Goal: Task Accomplishment & Management: Complete application form

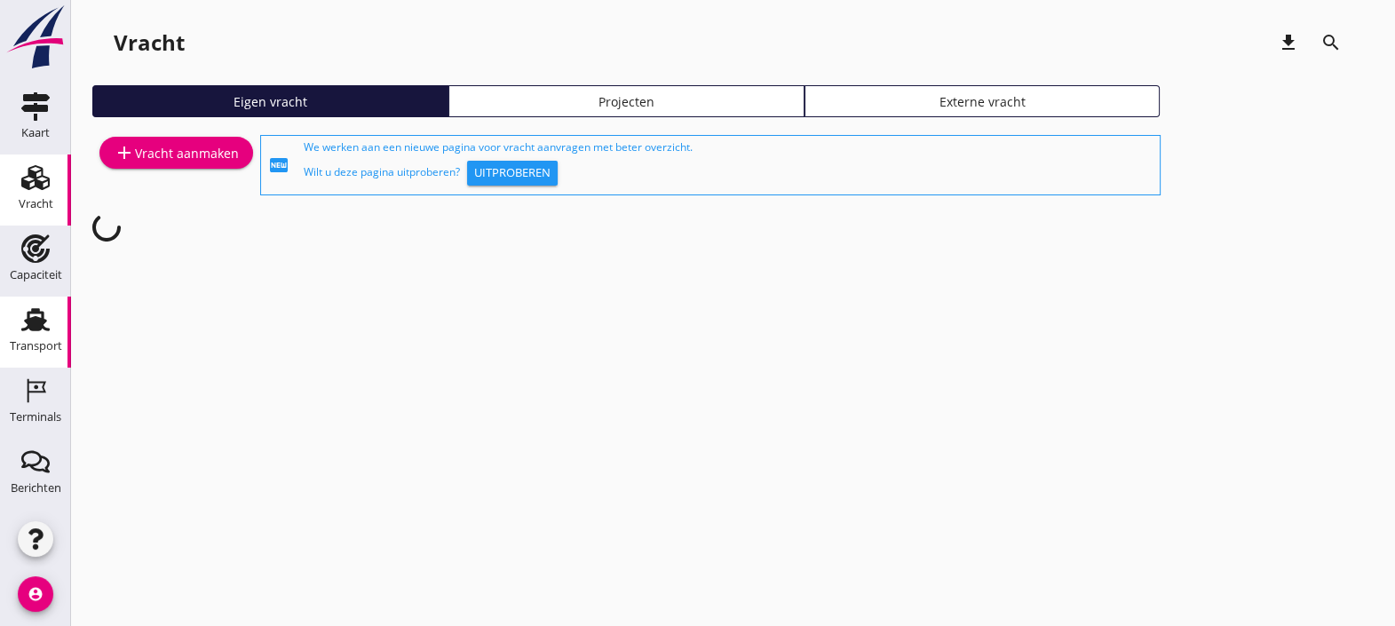
click at [23, 310] on use at bounding box center [35, 319] width 28 height 23
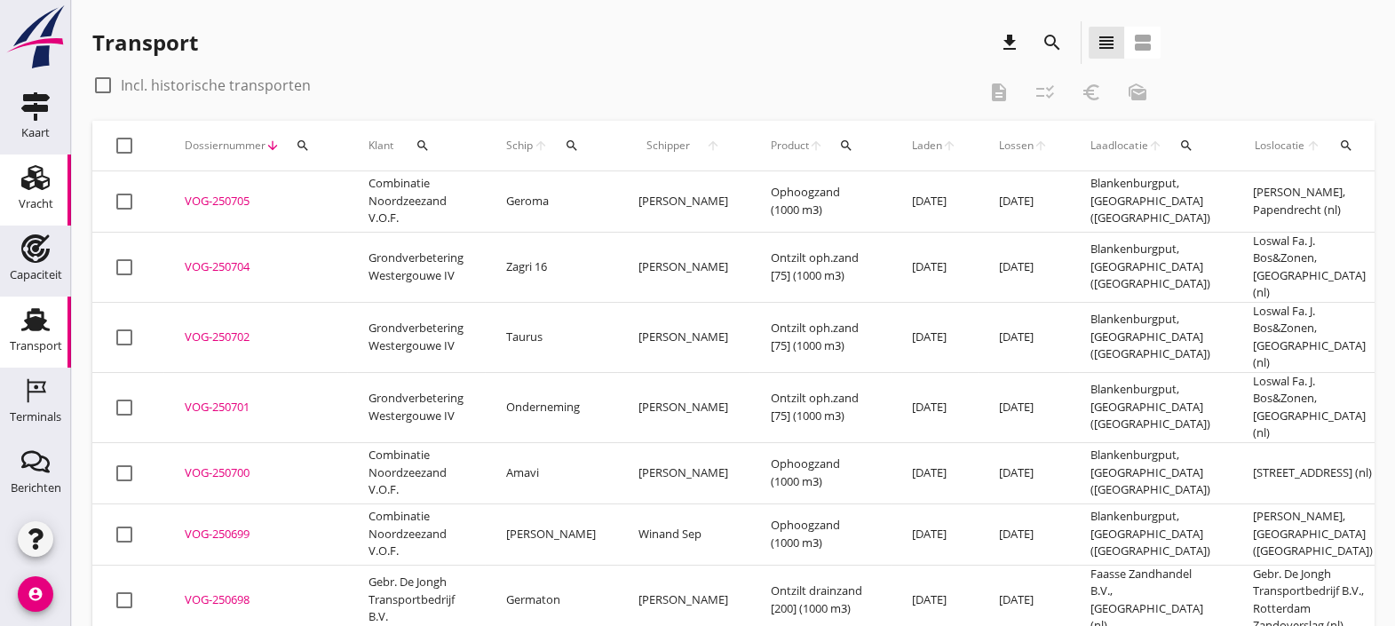
click at [0, 202] on link "Vracht Vracht" at bounding box center [35, 189] width 71 height 71
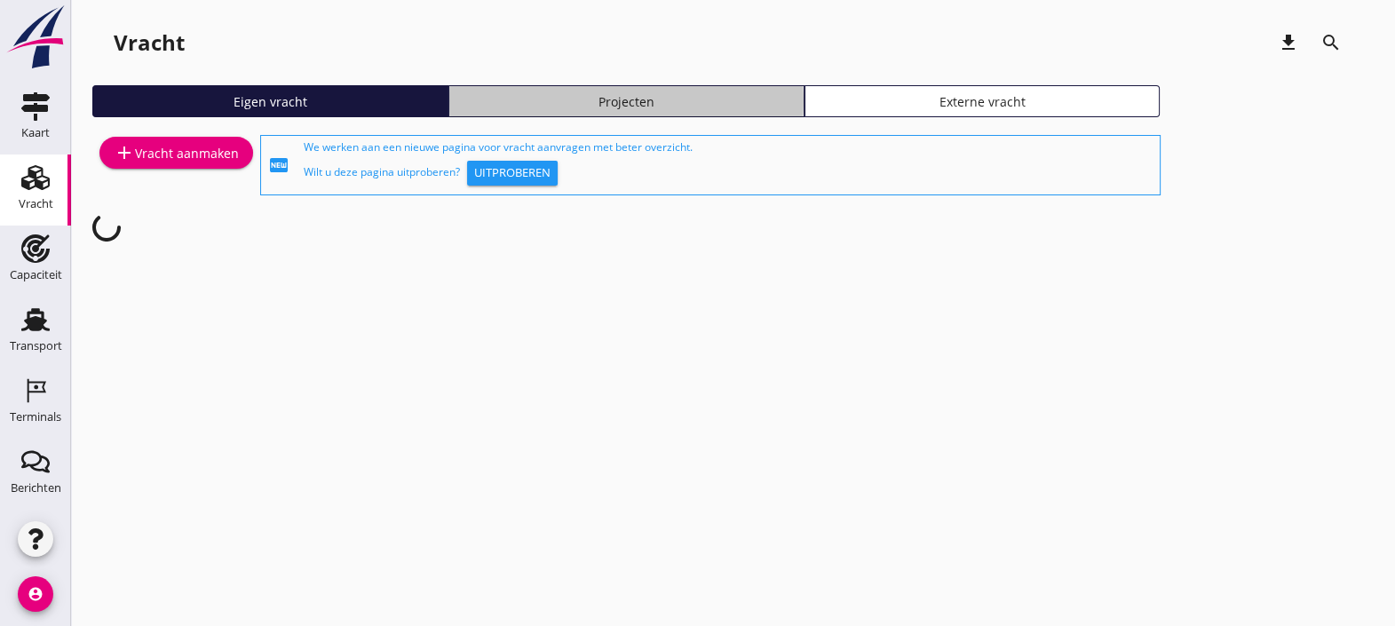
drag, startPoint x: 619, startPoint y: 93, endPoint x: 574, endPoint y: 103, distance: 46.3
click at [574, 103] on div "Projecten" at bounding box center [626, 101] width 340 height 19
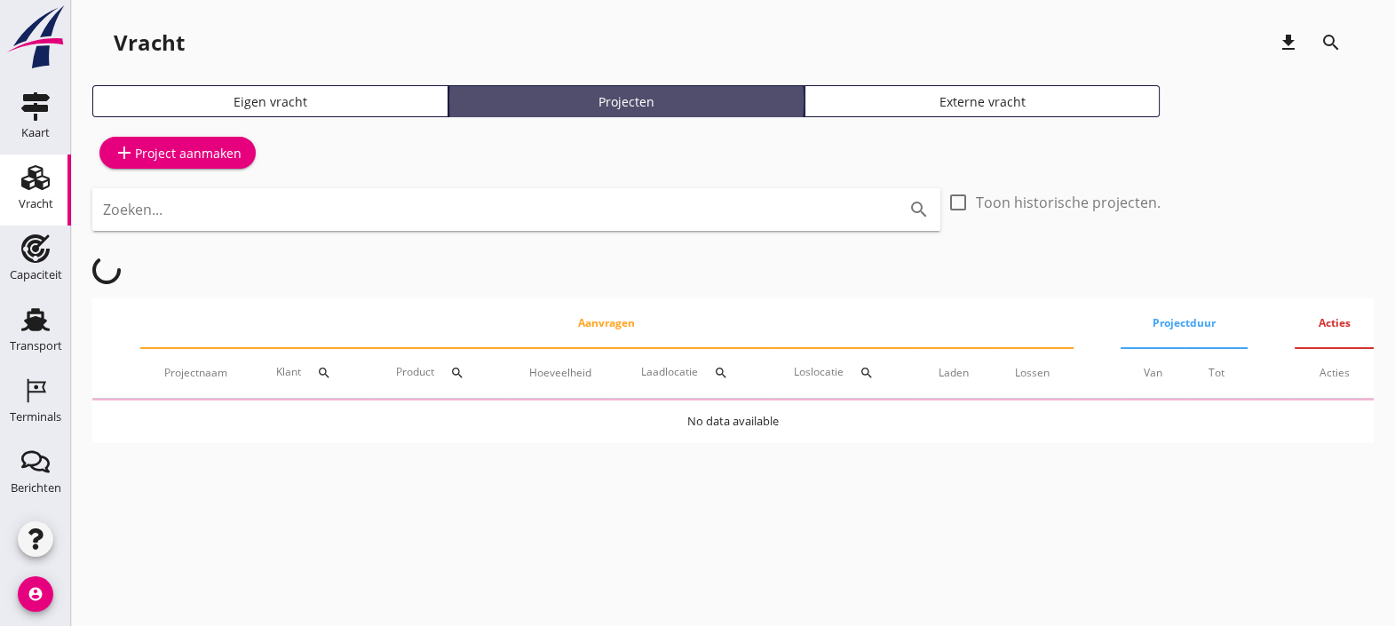
click at [574, 103] on div "Projecten" at bounding box center [626, 101] width 340 height 19
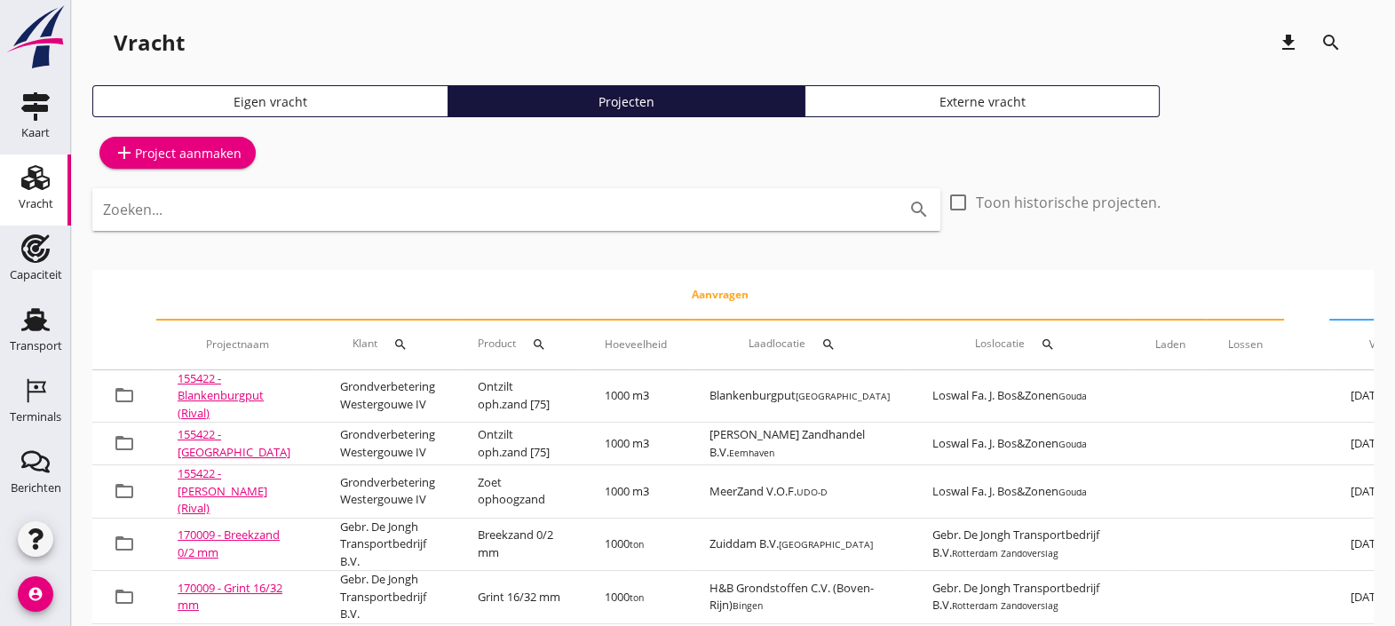
click at [607, 190] on div "Zoeken... search" at bounding box center [516, 209] width 848 height 43
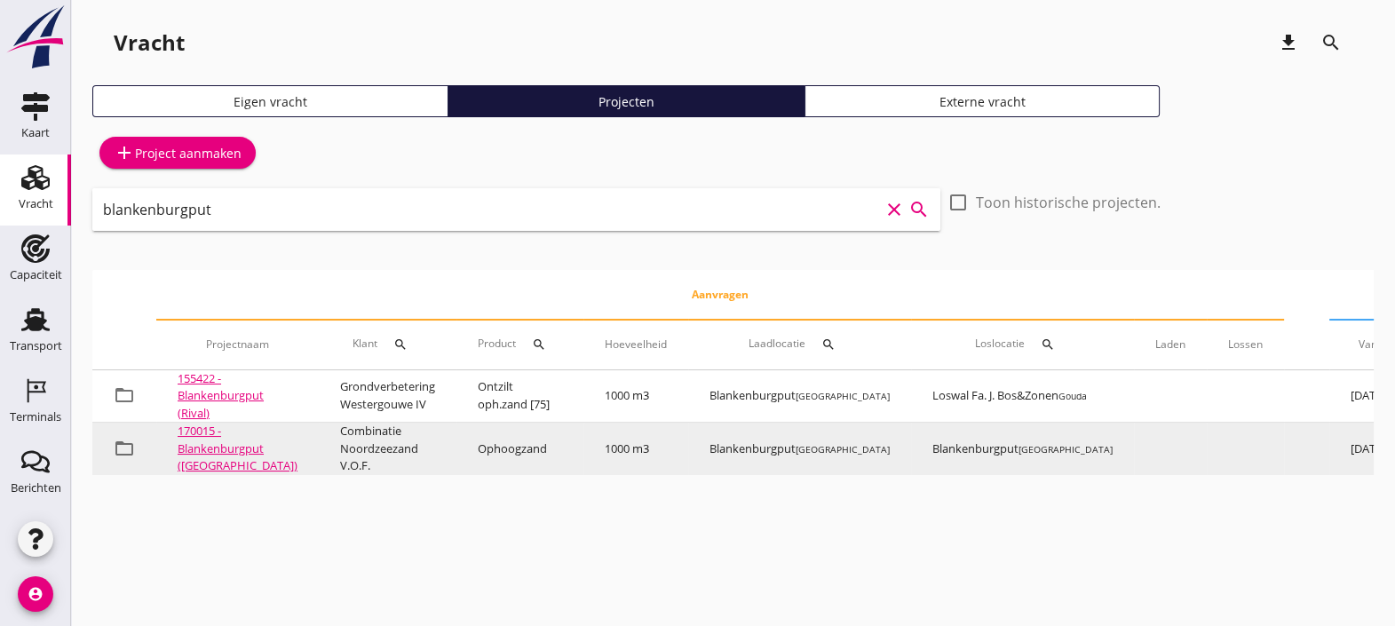
scroll to position [0, 210]
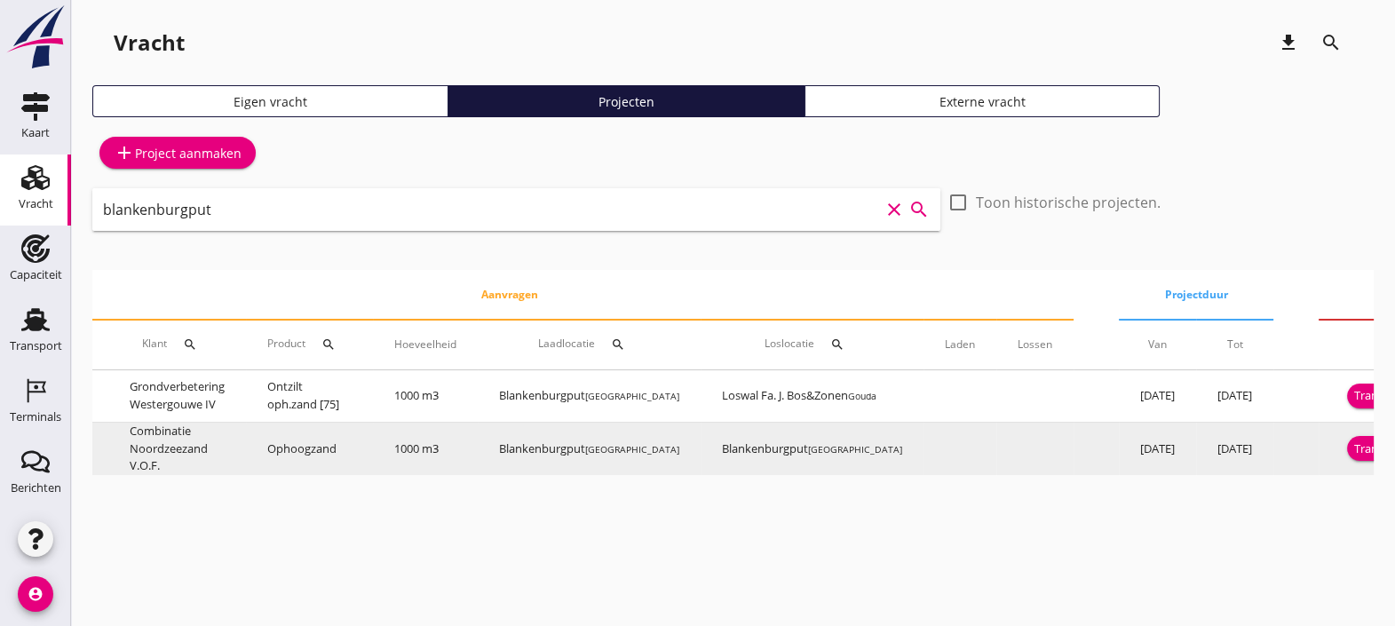
type input "blankenburgput"
click at [1354, 451] on div "Transport inplannen" at bounding box center [1408, 449] width 108 height 18
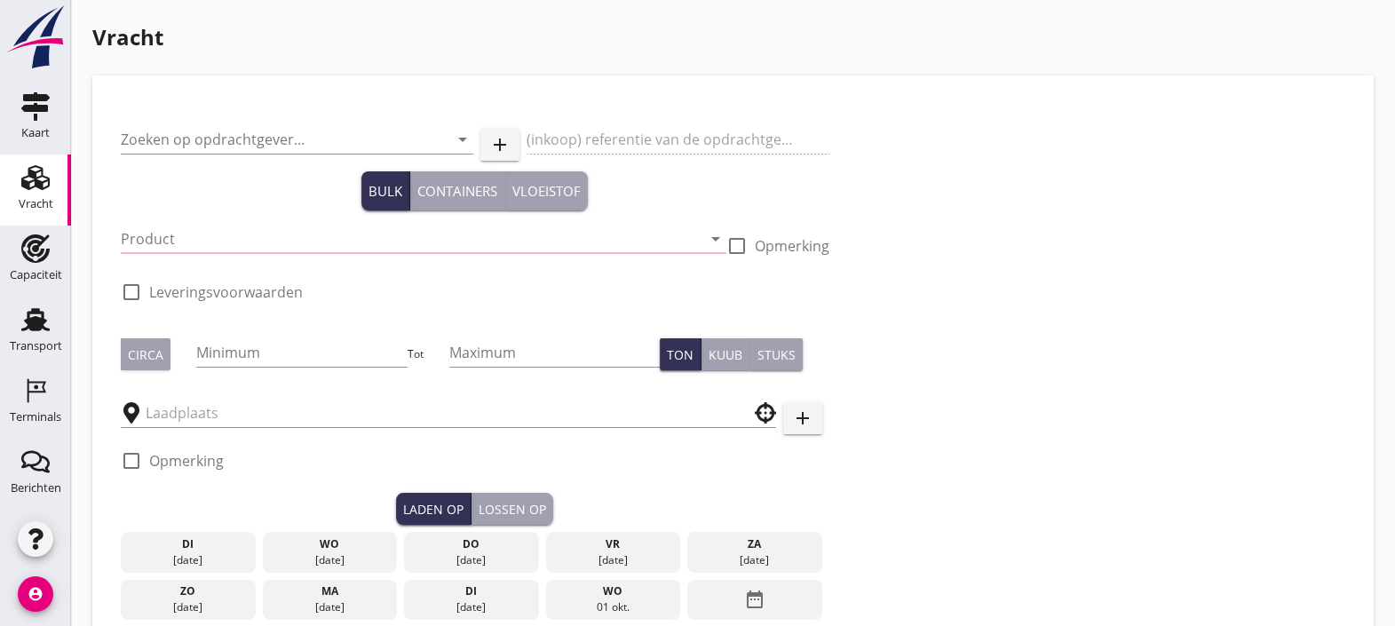
type input "Combinatie Noordzeezand V.O.F."
type input "Ophoogzand (6120)"
type input "1000"
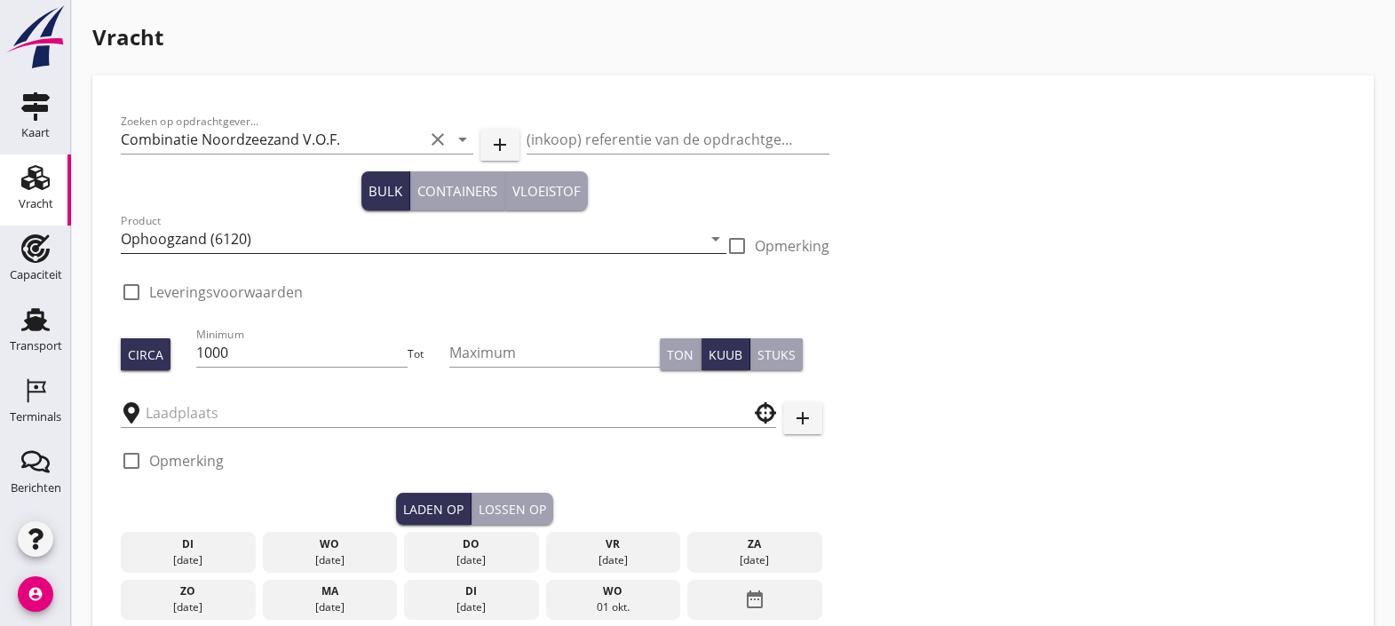
type input "Blankenburgput"
checkbox input "true"
type input "Blankenburgput"
checkbox input "true"
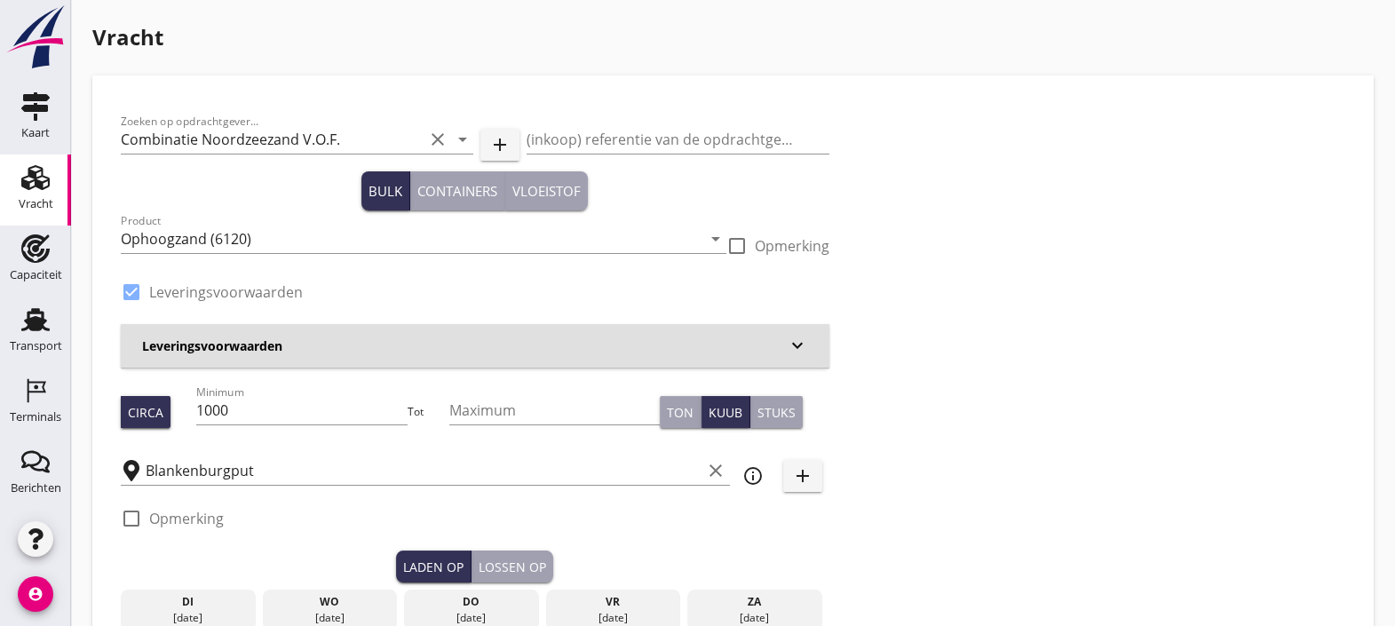
type input "1.15"
radio input "false"
type input "1.15"
radio input "false"
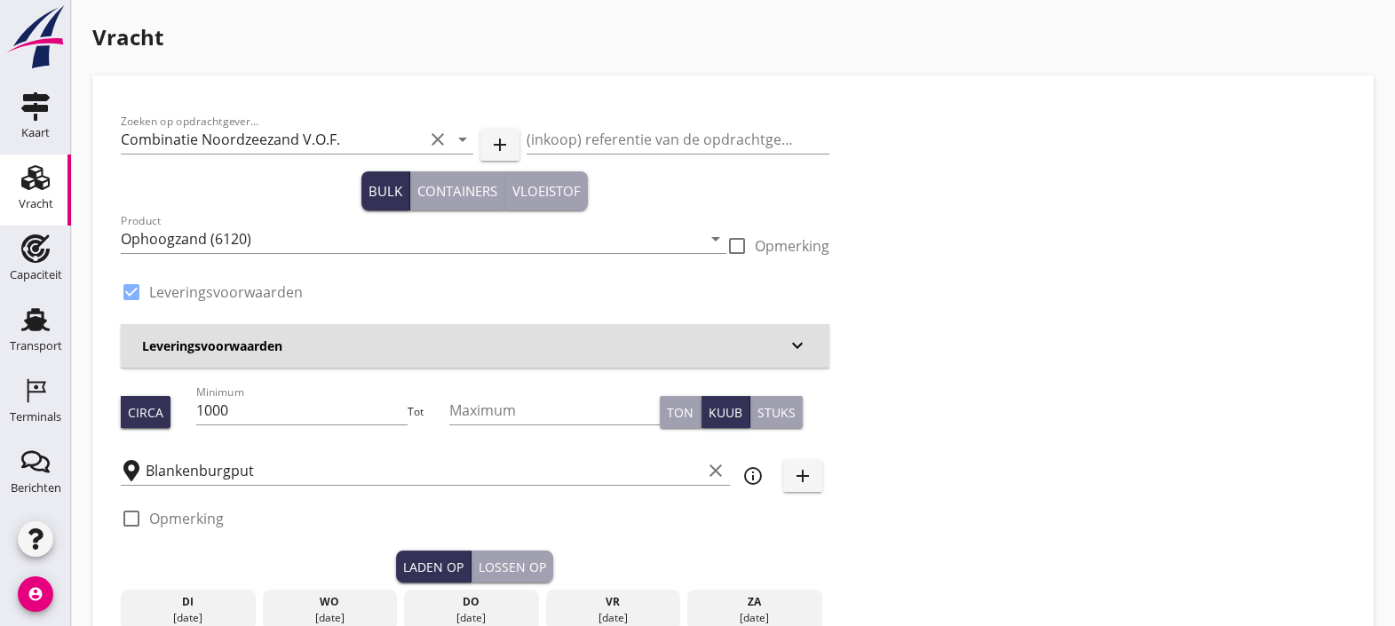
radio input "false"
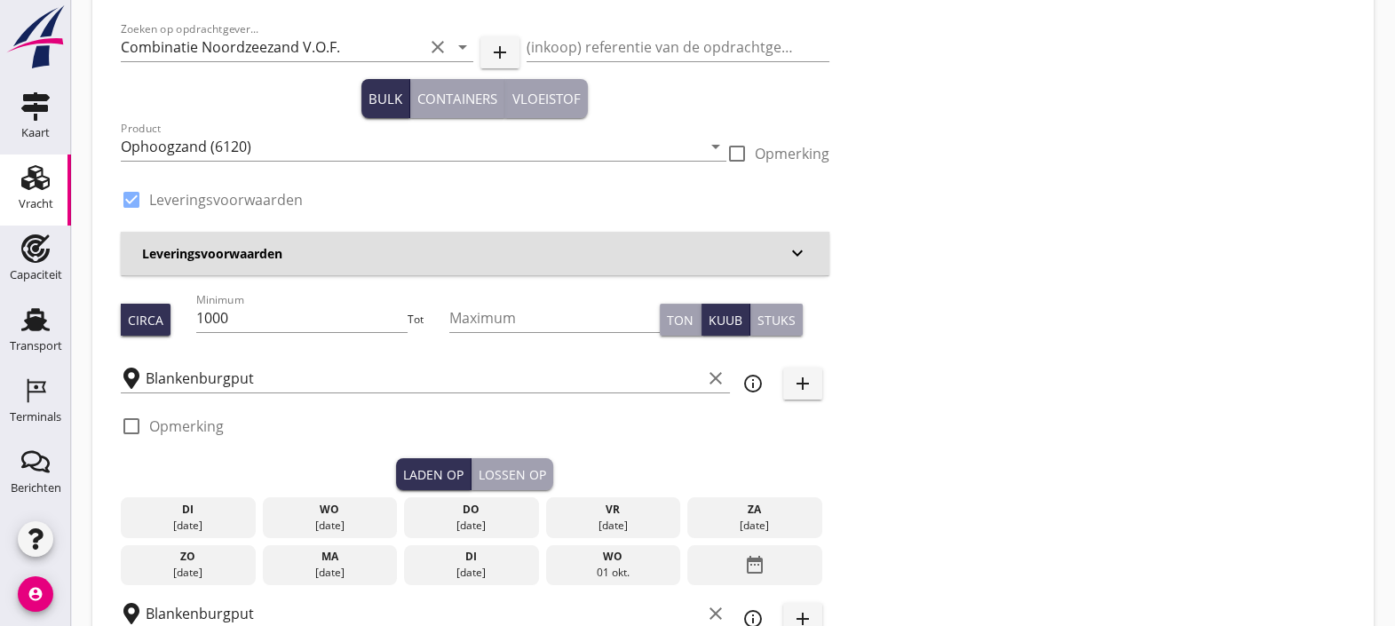
scroll to position [95, 0]
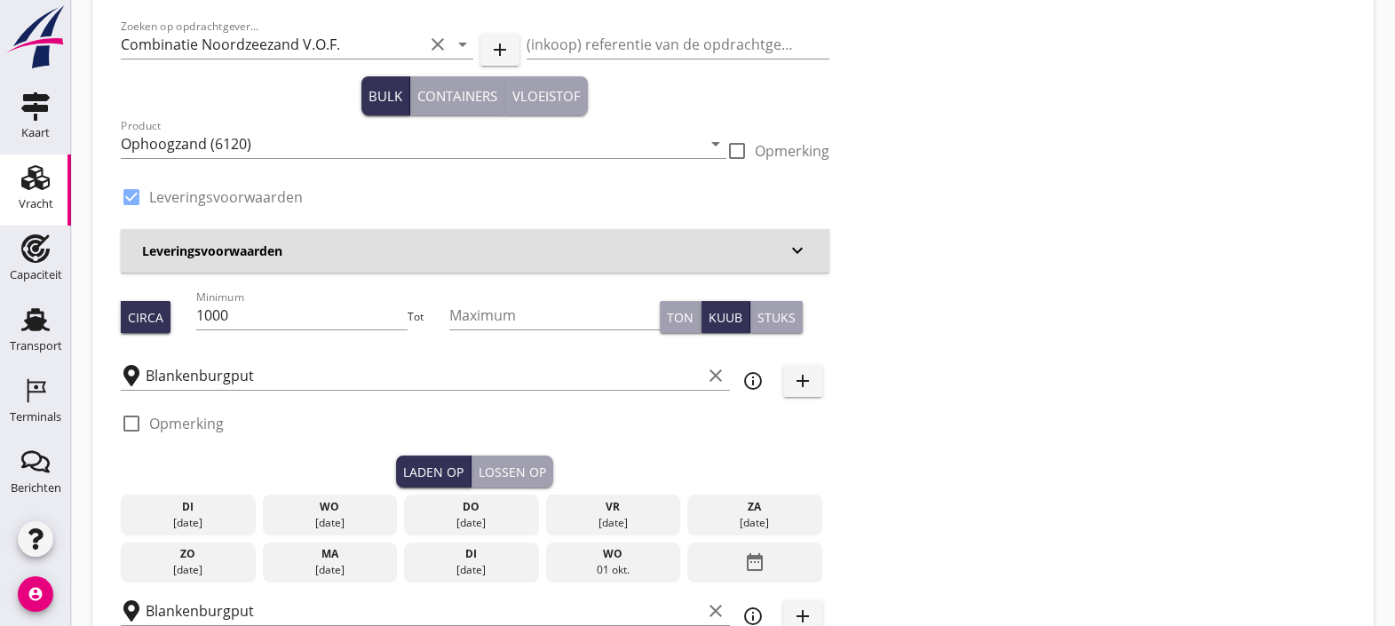
click at [217, 517] on div "[DATE]" at bounding box center [188, 523] width 126 height 16
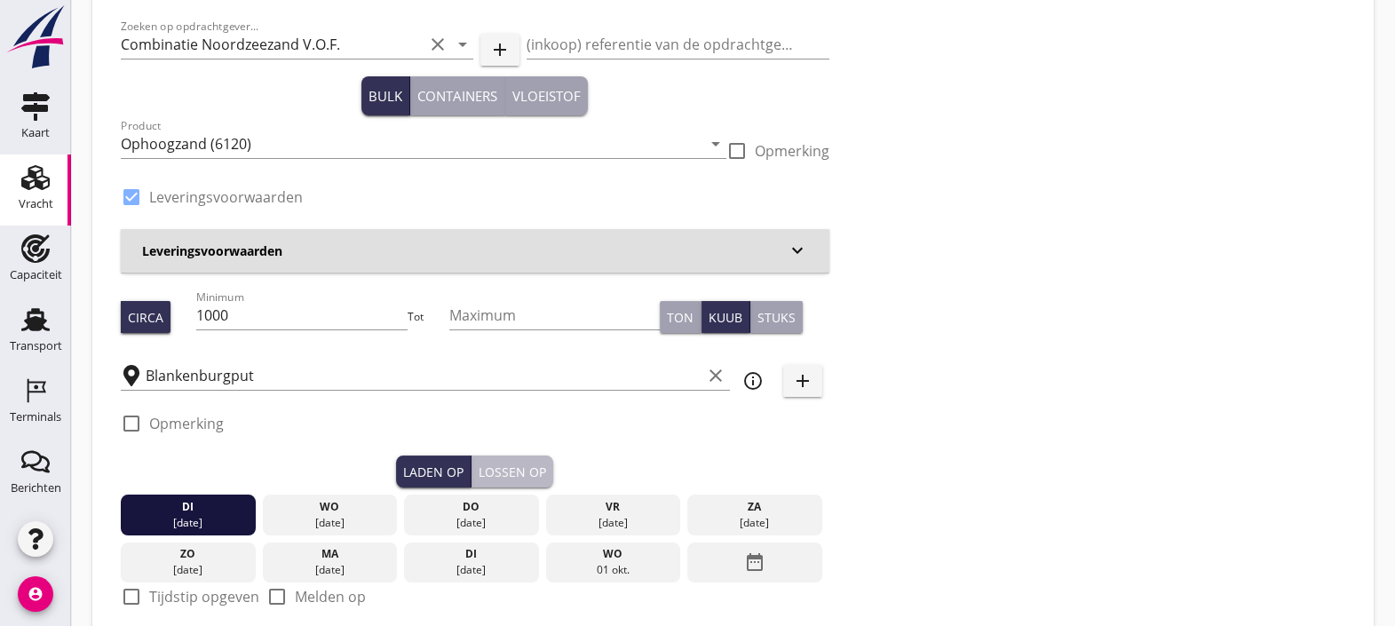
click at [508, 463] on div "Lossen op" at bounding box center [512, 472] width 67 height 19
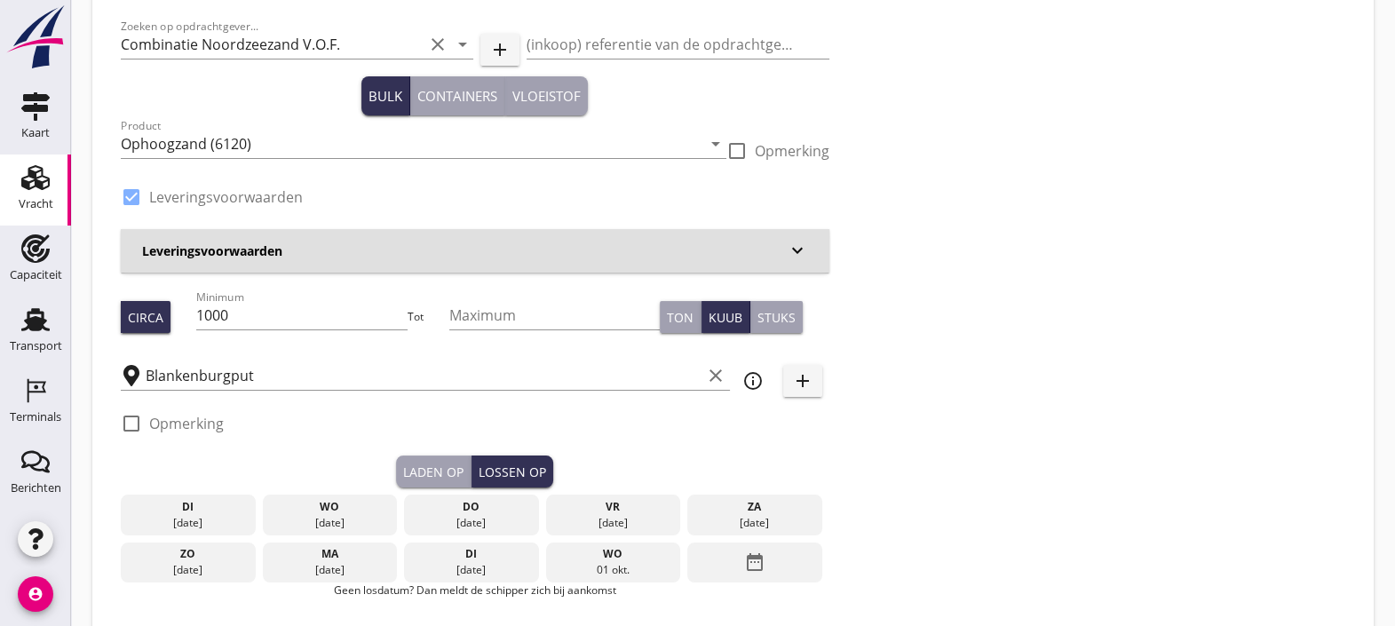
click at [202, 511] on div "di" at bounding box center [188, 507] width 126 height 16
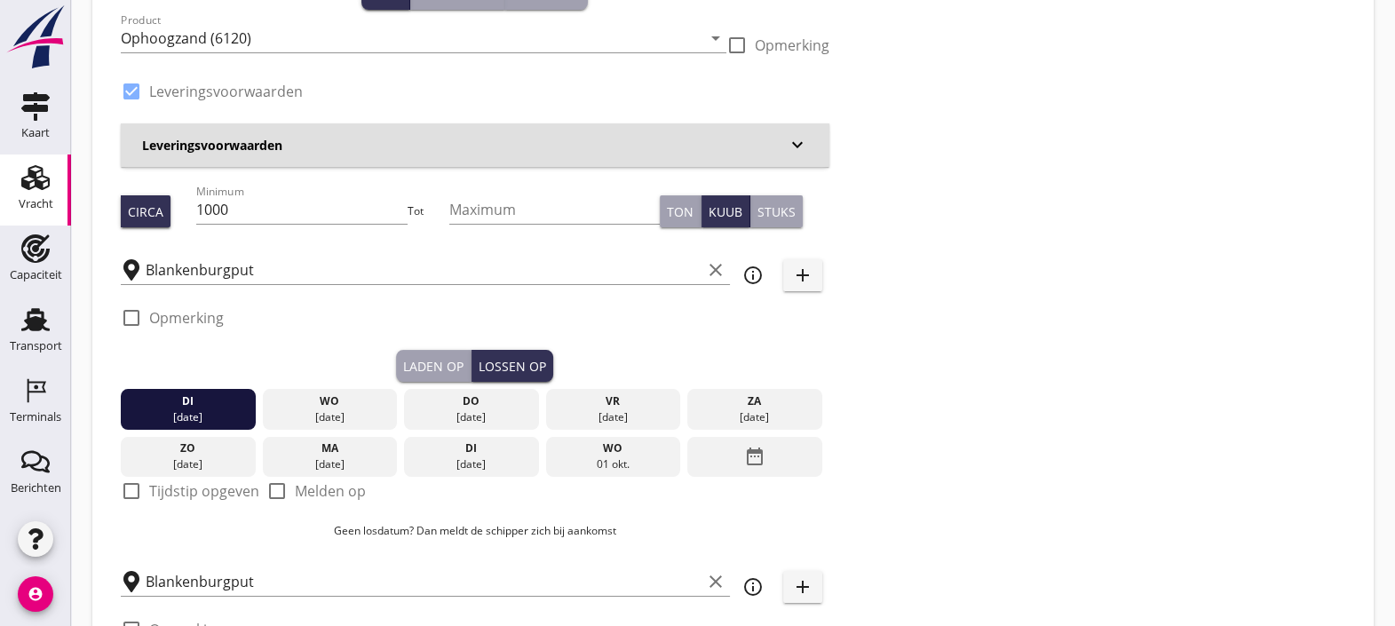
scroll to position [203, 0]
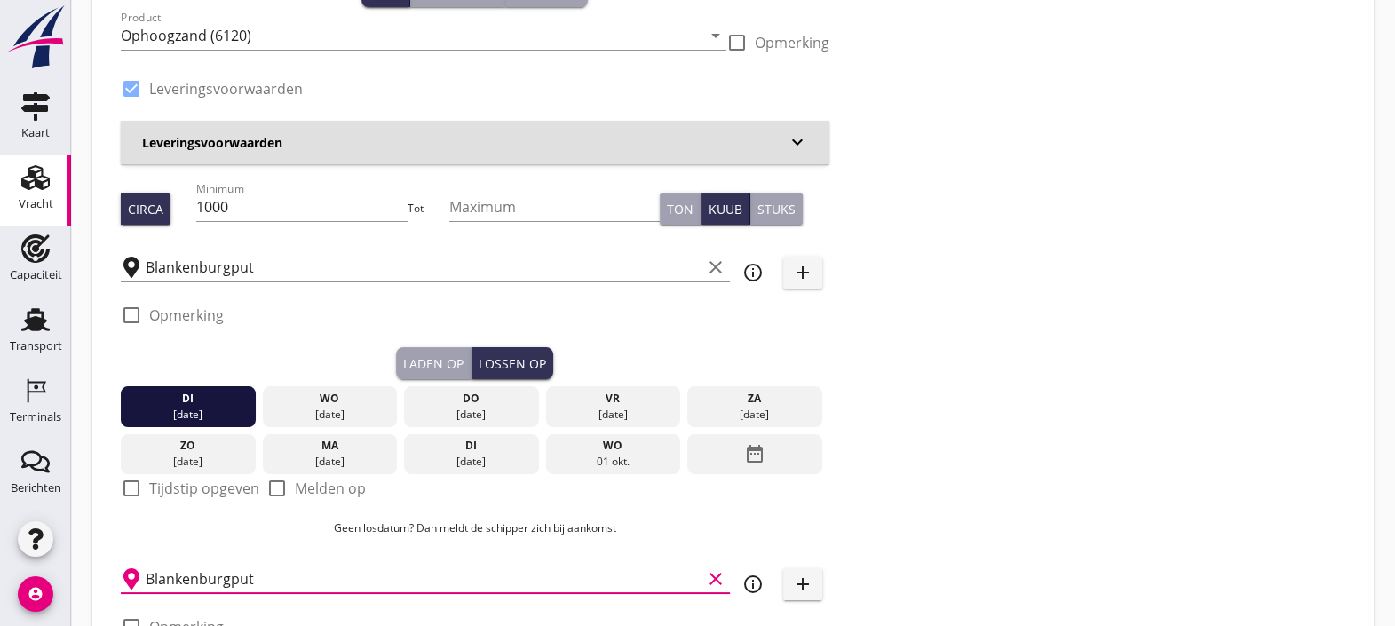
click at [240, 577] on input "Blankenburgput" at bounding box center [424, 579] width 556 height 28
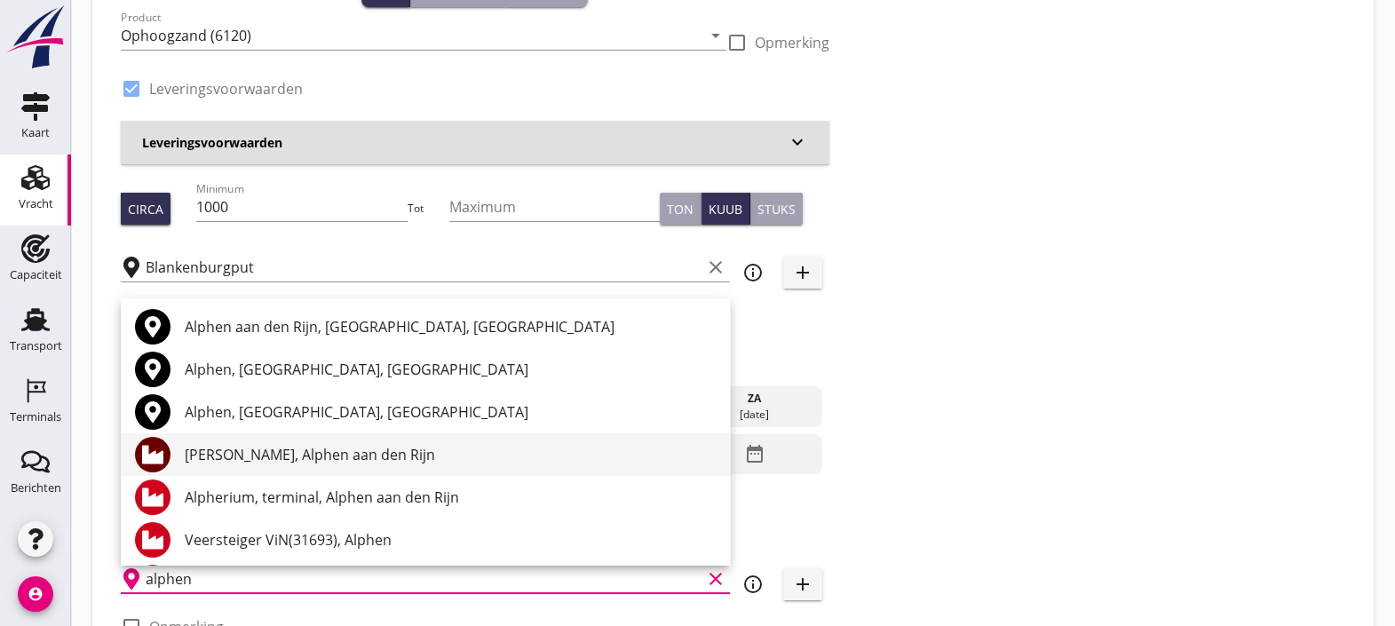
click at [327, 446] on div "[PERSON_NAME], Alphen aan den Rijn" at bounding box center [450, 454] width 531 height 21
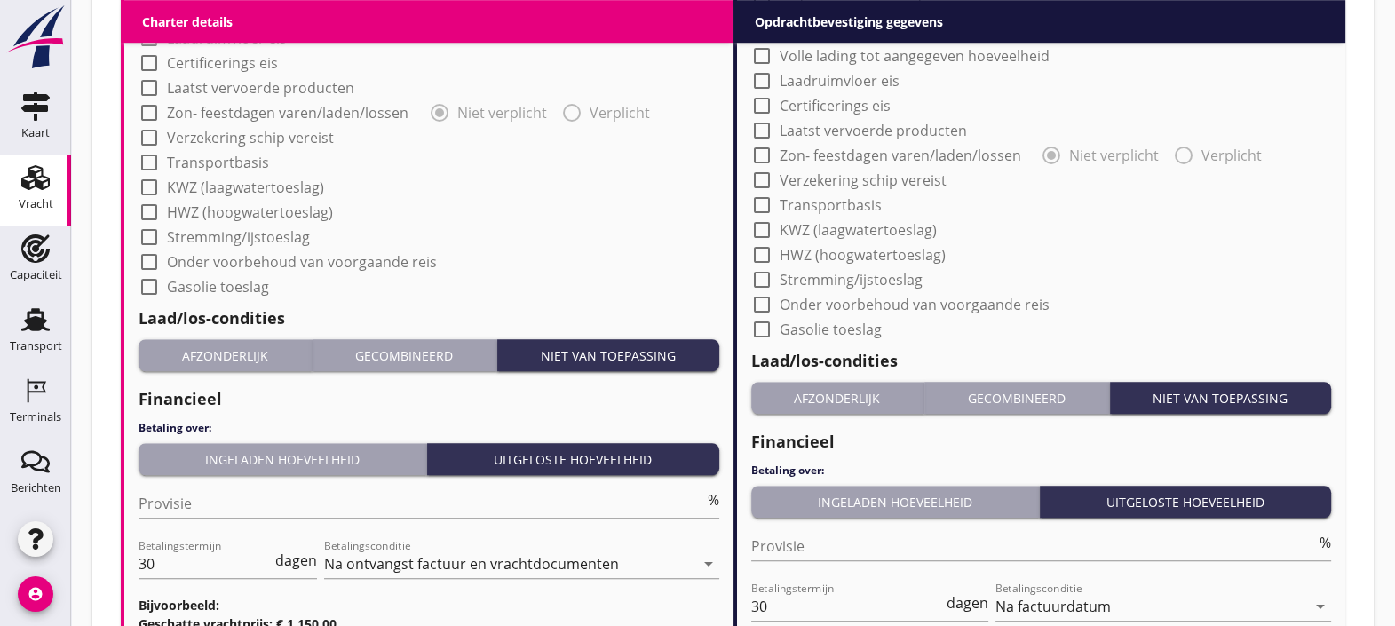
scroll to position [1801, 0]
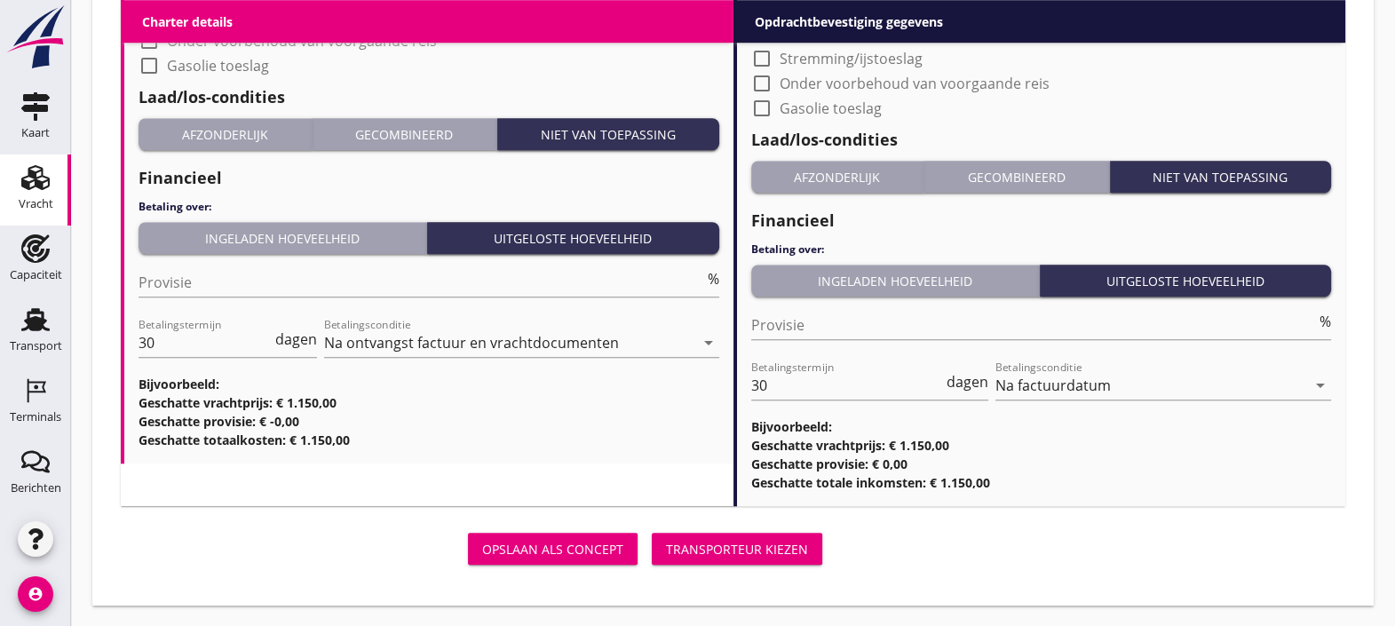
type input "[PERSON_NAME], Alphen aan den Rijn"
click at [737, 549] on div "Transporteur kiezen" at bounding box center [737, 549] width 142 height 19
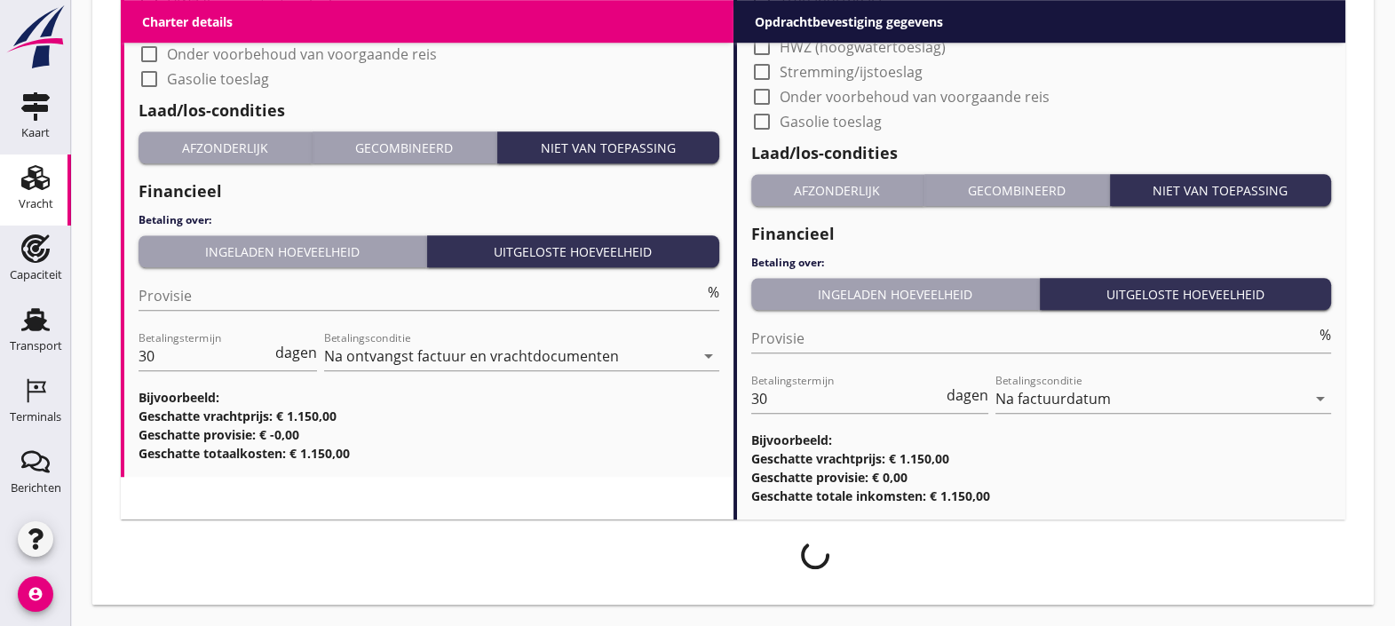
scroll to position [1786, 0]
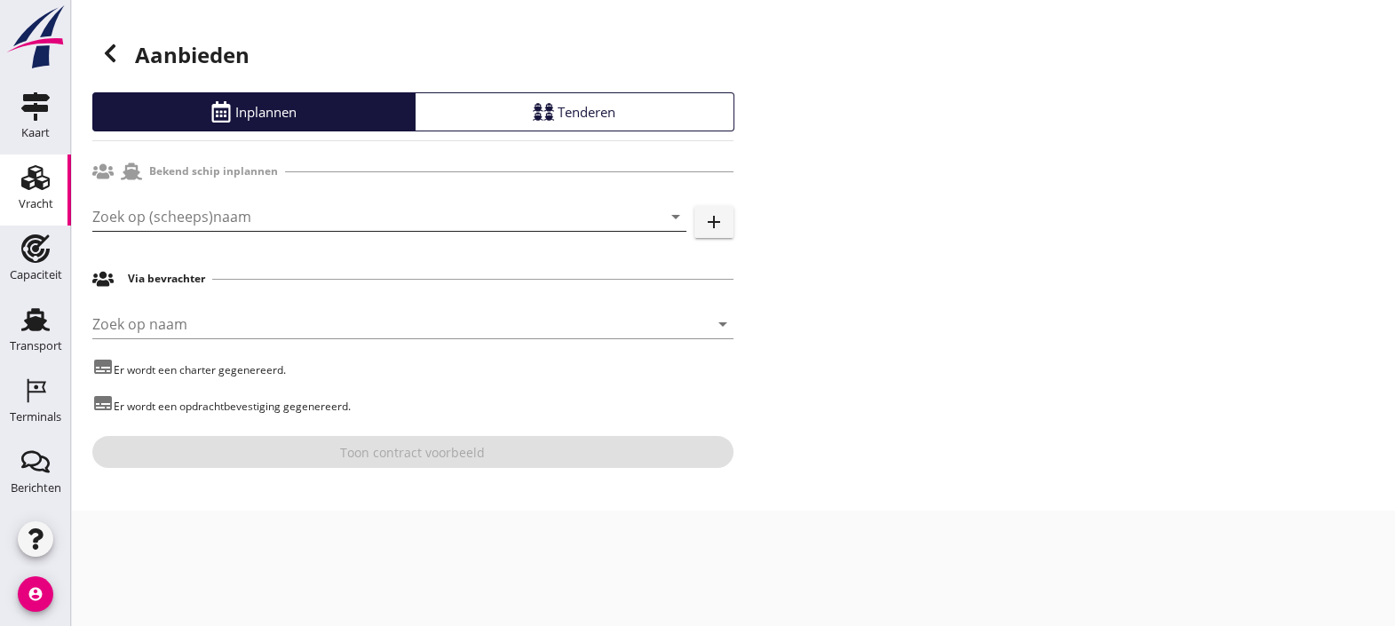
click at [338, 203] on input "Zoek op (scheeps)naam" at bounding box center [364, 216] width 544 height 28
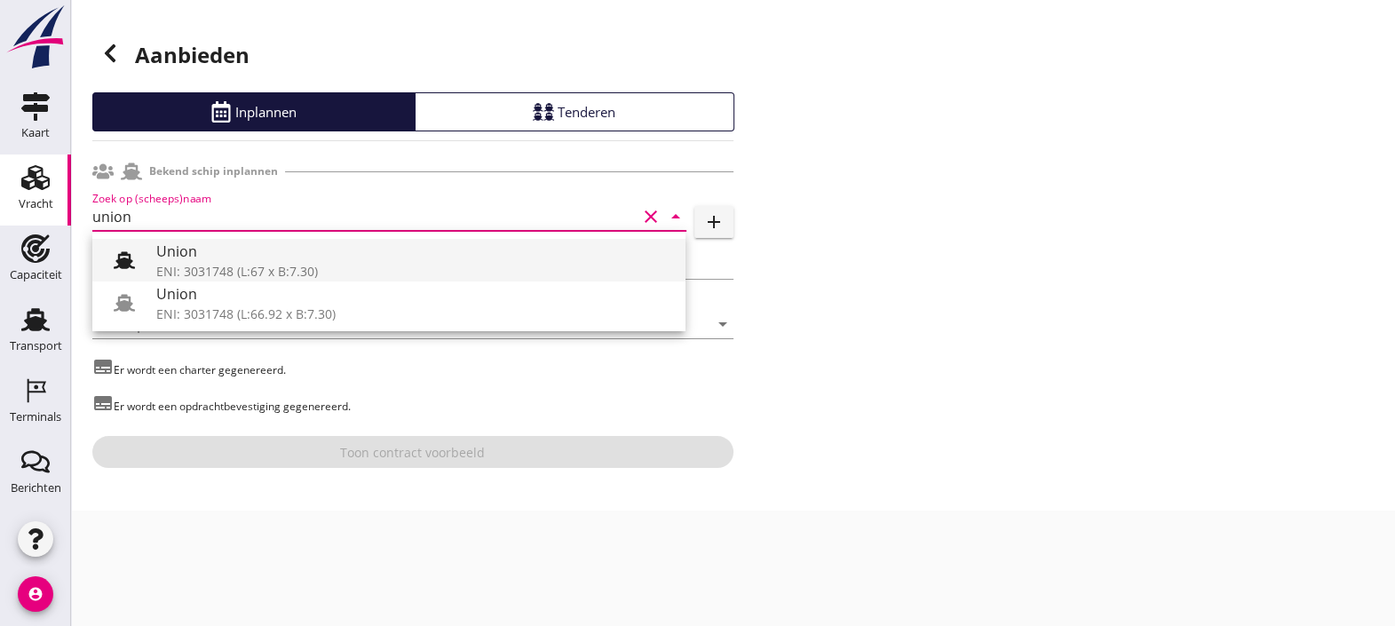
click at [261, 257] on div "Union" at bounding box center [413, 251] width 515 height 21
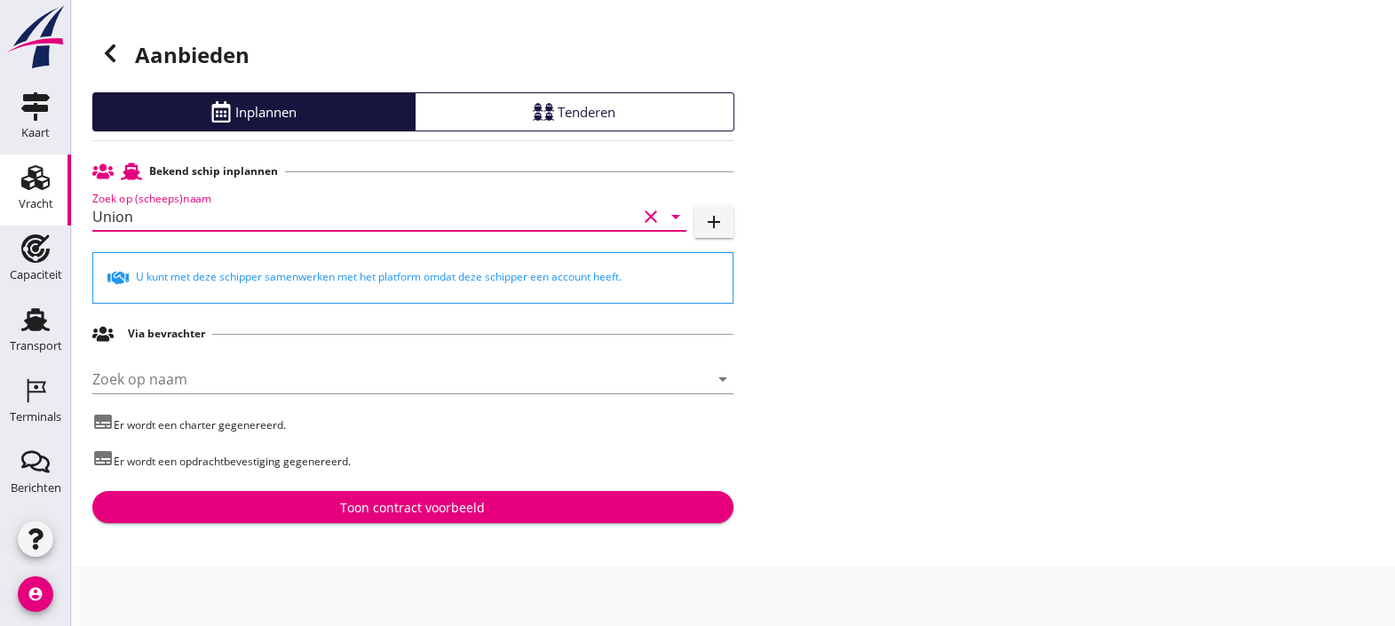
type input "Union"
click at [518, 508] on div "Toon contract voorbeeld" at bounding box center [413, 507] width 613 height 19
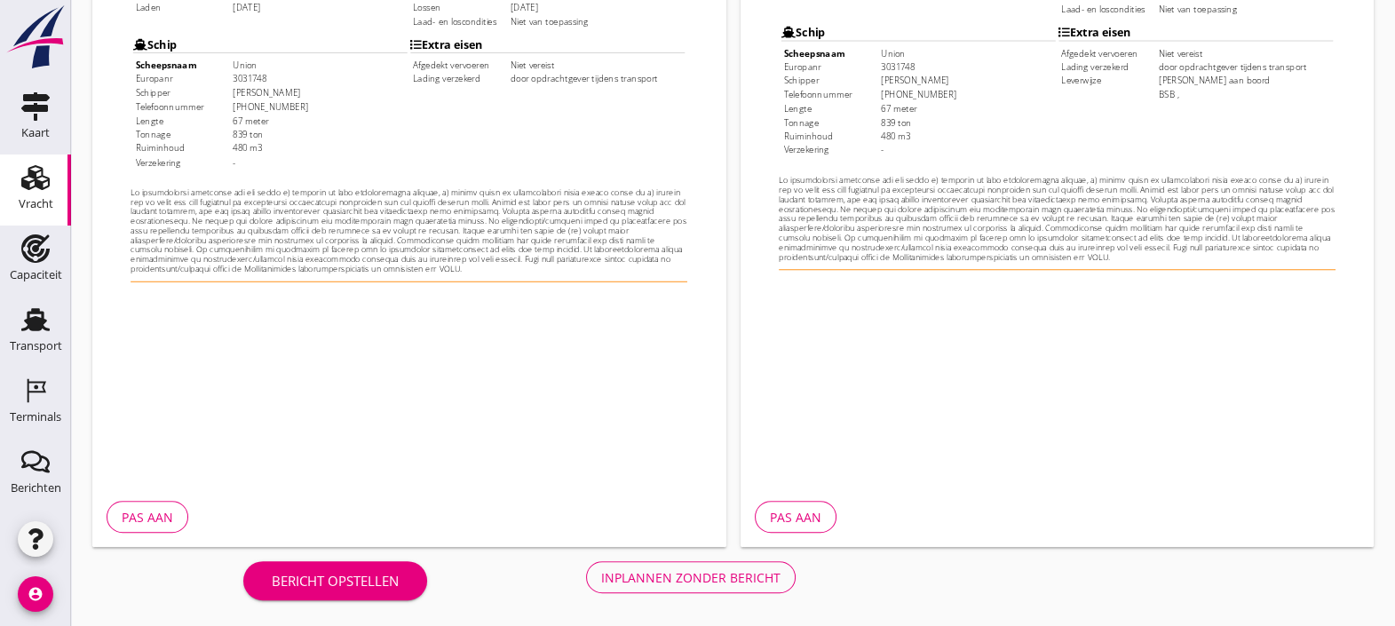
click at [694, 574] on div "Inplannen zonder bericht" at bounding box center [690, 577] width 179 height 19
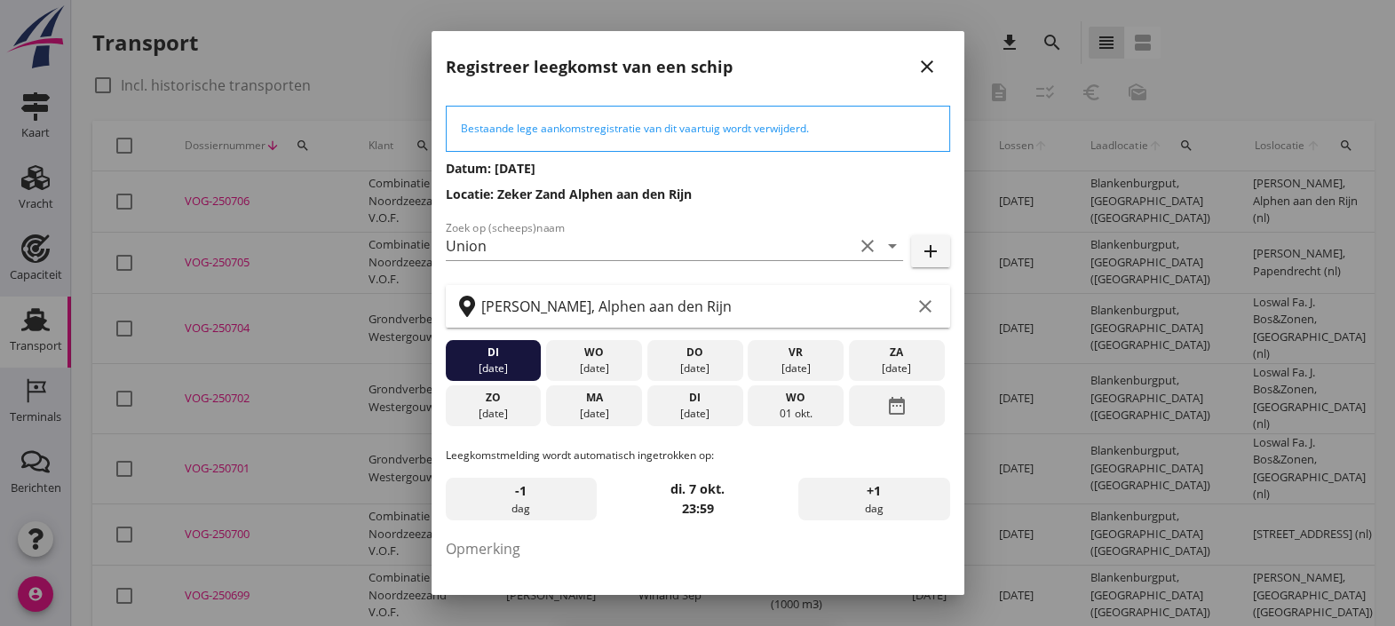
scroll to position [123, 0]
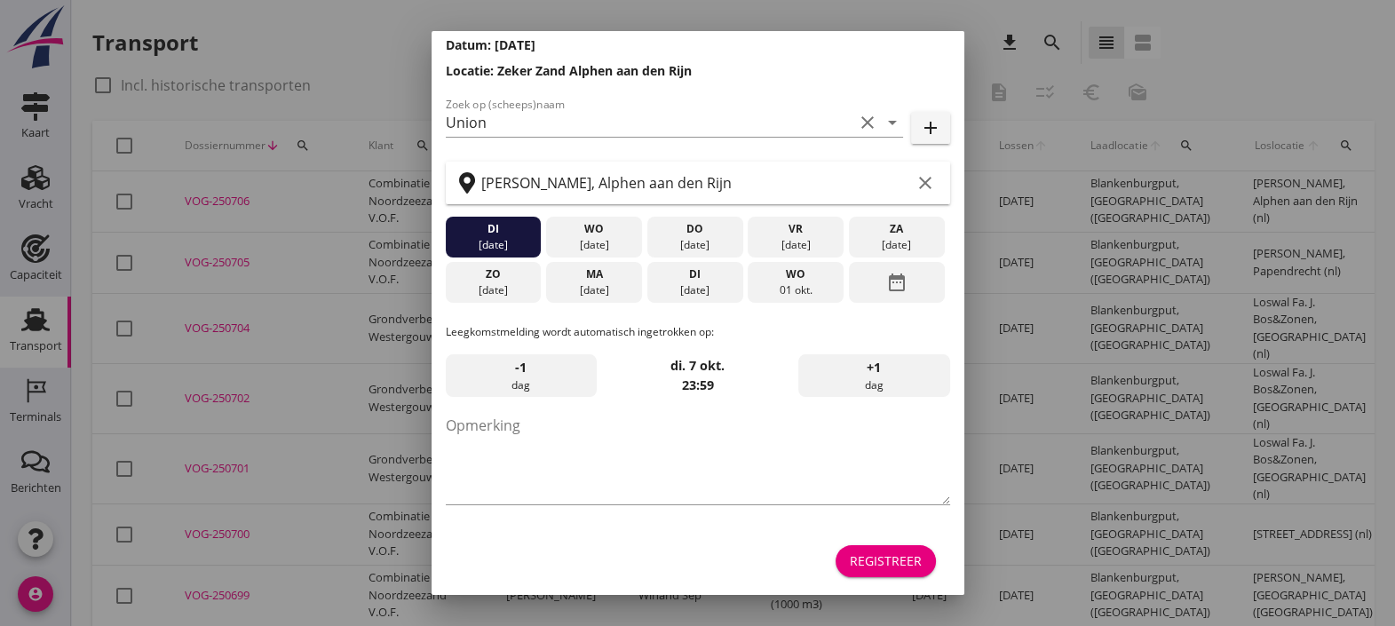
click at [866, 549] on button "Registreer" at bounding box center [885, 561] width 100 height 32
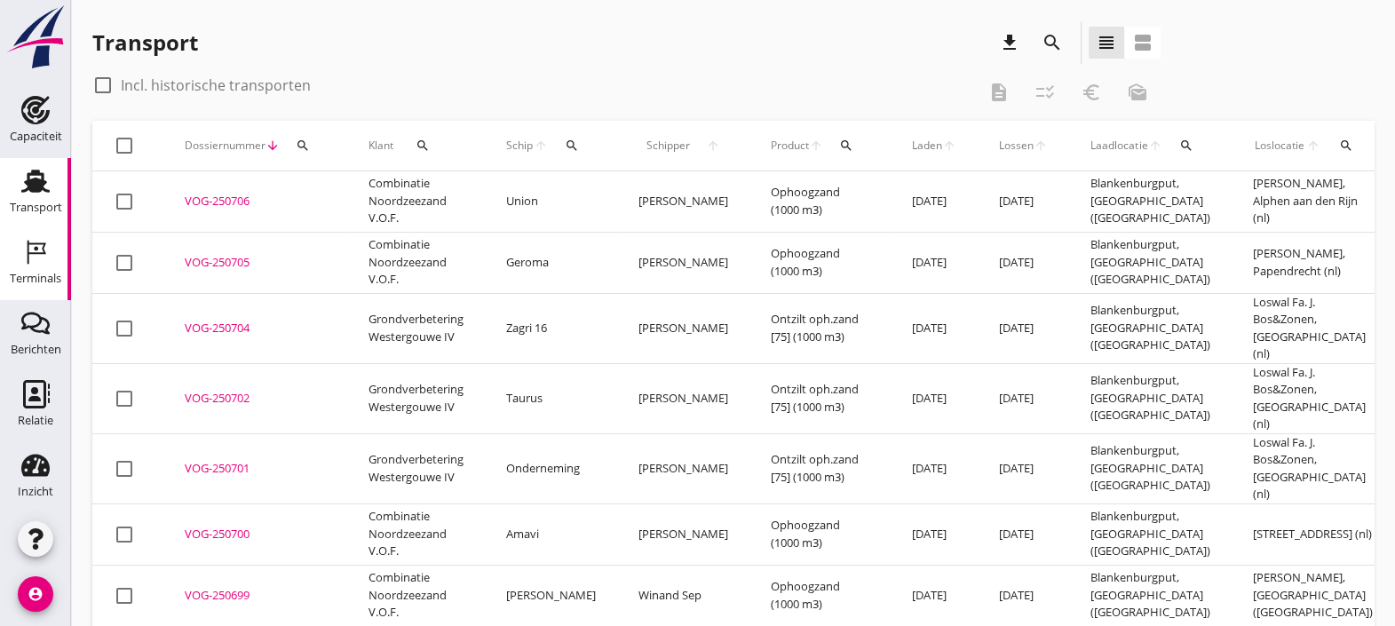
scroll to position [139, 0]
click at [23, 269] on div "Terminals" at bounding box center [35, 277] width 51 height 25
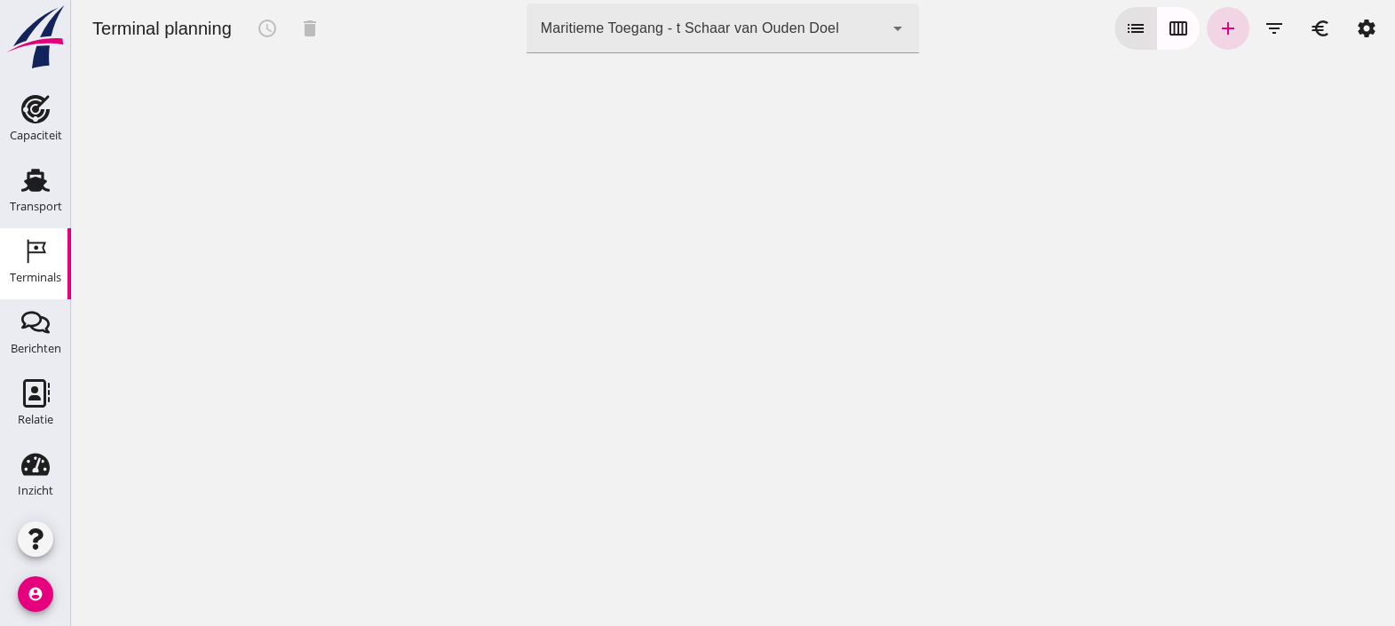
click at [748, 44] on div "Maritieme Toegang - t Schaar van Ouden Doel 453b08e2-5afb-49e8-a076-b9bc6000f457" at bounding box center [705, 29] width 358 height 50
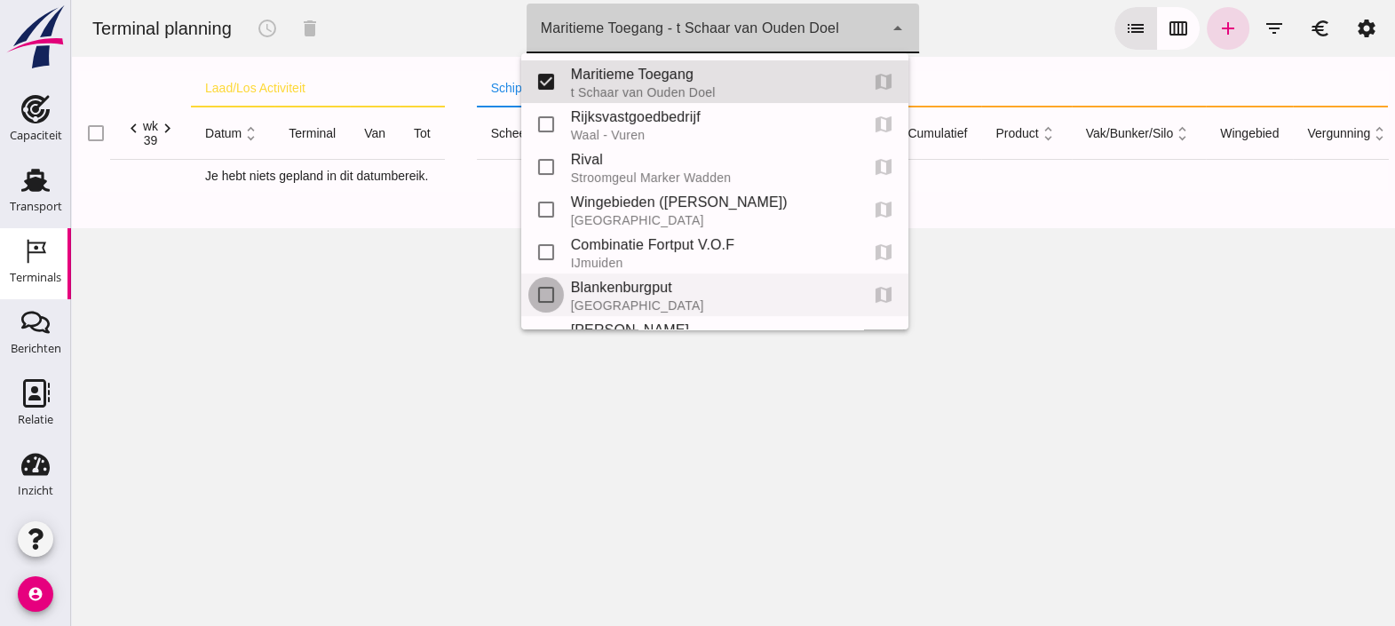
click at [549, 290] on input "checkbox" at bounding box center [546, 295] width 36 height 36
checkbox input "true"
type input "453b08e2-5afb-49e8-a076-b9bc6000f457, e6c78bfd-e3f1-4bb9-b01e-b37ce3668b52"
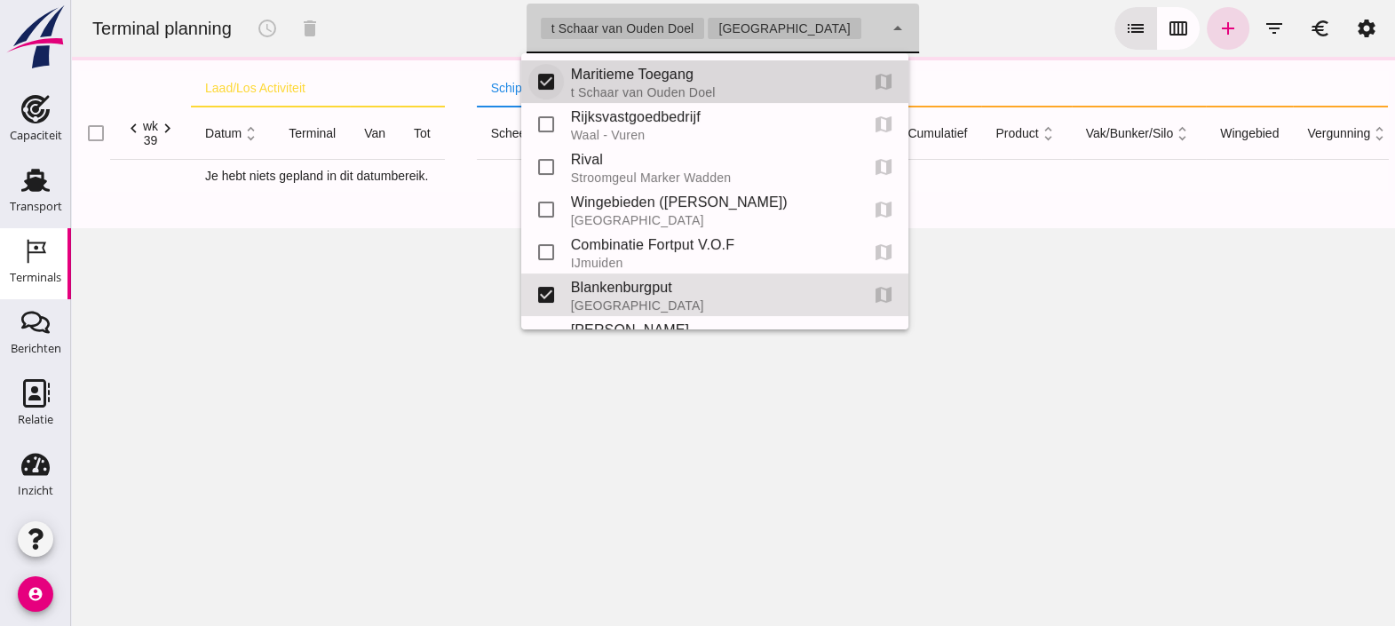
click at [546, 71] on input "checkbox" at bounding box center [546, 82] width 36 height 36
checkbox input "false"
type input "e6c78bfd-e3f1-4bb9-b01e-b37ce3668b52"
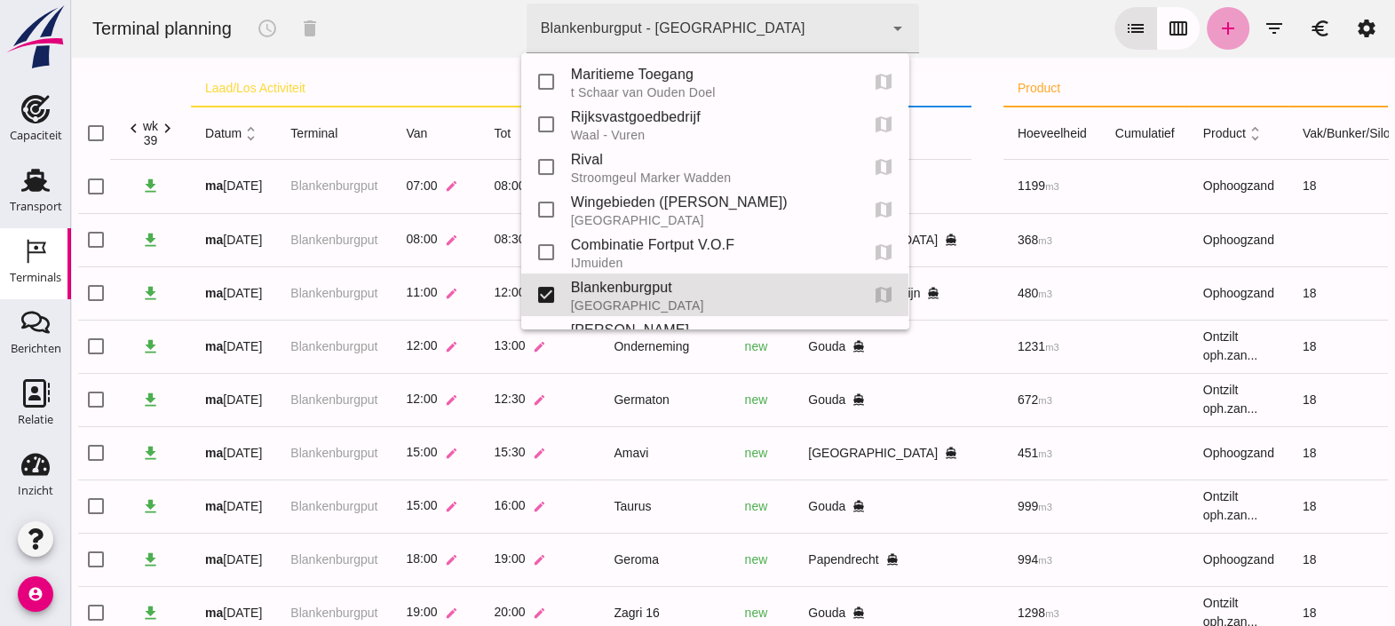
click at [1217, 28] on icon "add" at bounding box center [1227, 28] width 21 height 21
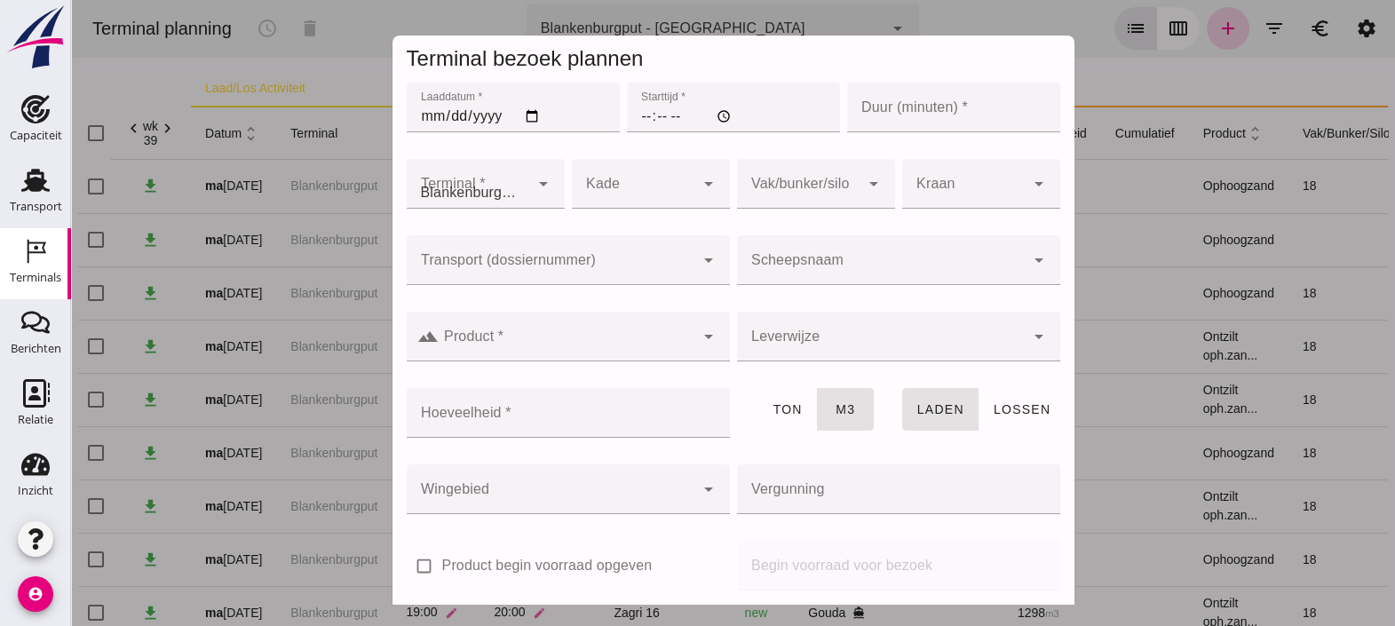
type input "Combinatie Noordzeezand V.O.F."
click at [1246, 35] on div at bounding box center [733, 313] width 1324 height 626
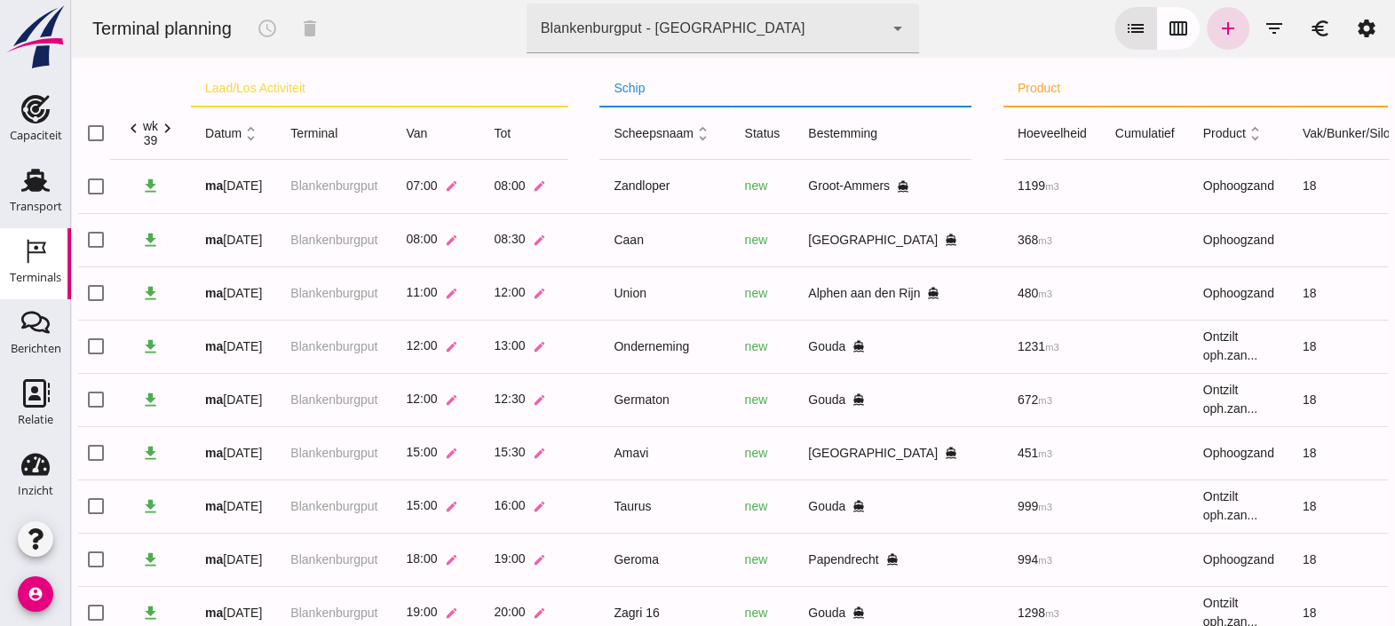
click at [1263, 35] on icon "filter_list" at bounding box center [1273, 28] width 21 height 21
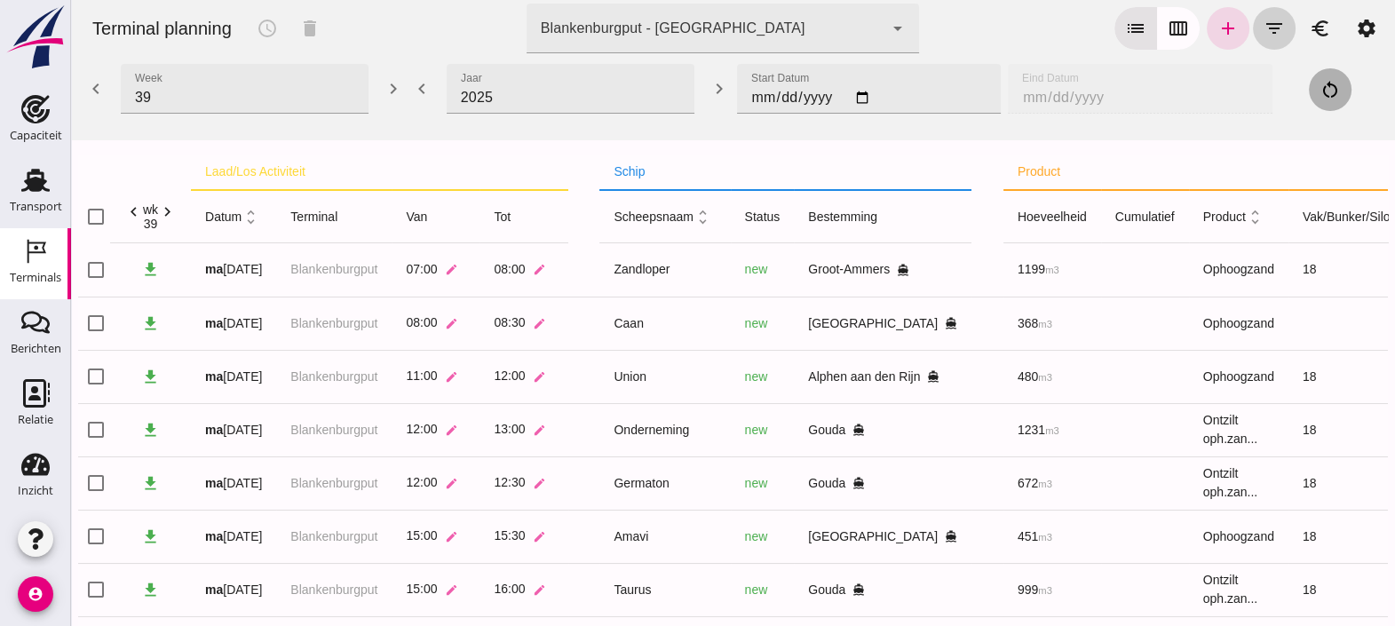
click at [1253, 30] on button "filter_list" at bounding box center [1274, 28] width 43 height 43
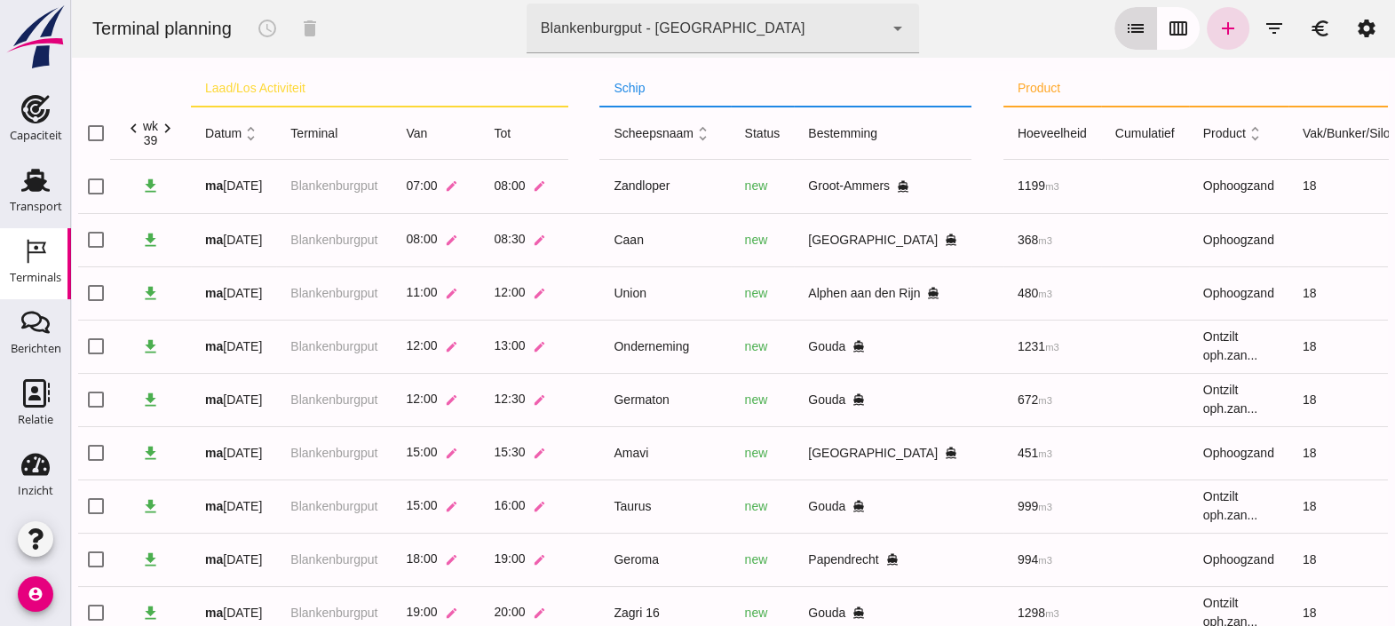
drag, startPoint x: 1243, startPoint y: 30, endPoint x: 1123, endPoint y: 31, distance: 119.9
click at [1123, 31] on div "list calendar_view_week add filter_list euro settings" at bounding box center [1250, 28] width 273 height 43
click at [1125, 31] on icon "list" at bounding box center [1135, 28] width 21 height 21
click at [1168, 31] on icon "calendar_view_week" at bounding box center [1178, 28] width 21 height 21
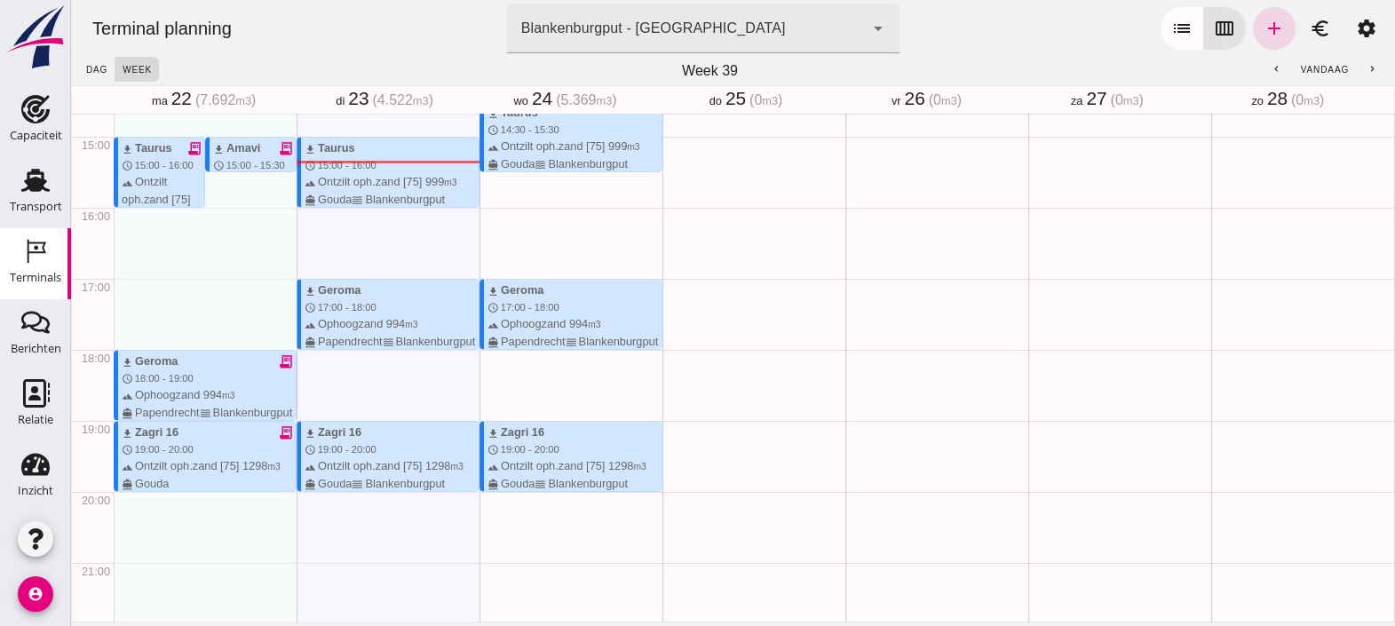
scroll to position [1065, 0]
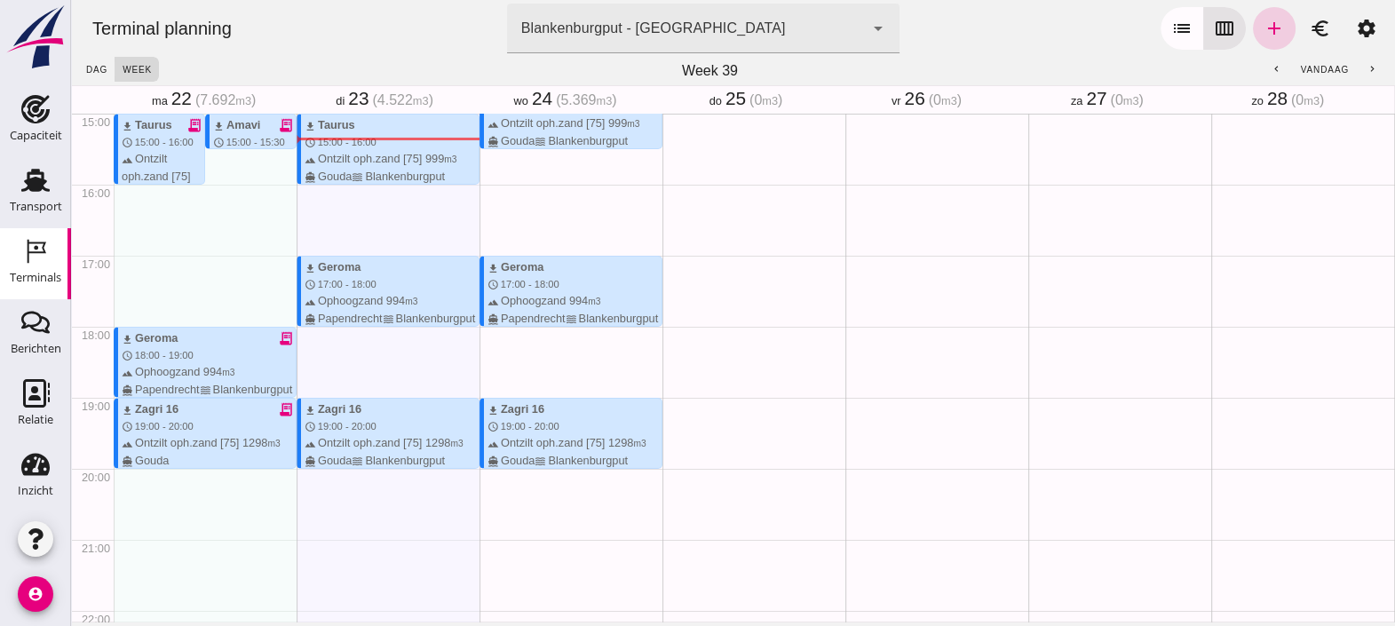
click at [1263, 26] on icon "add" at bounding box center [1273, 28] width 21 height 21
type input "Combinatie Noordzeezand V.O.F."
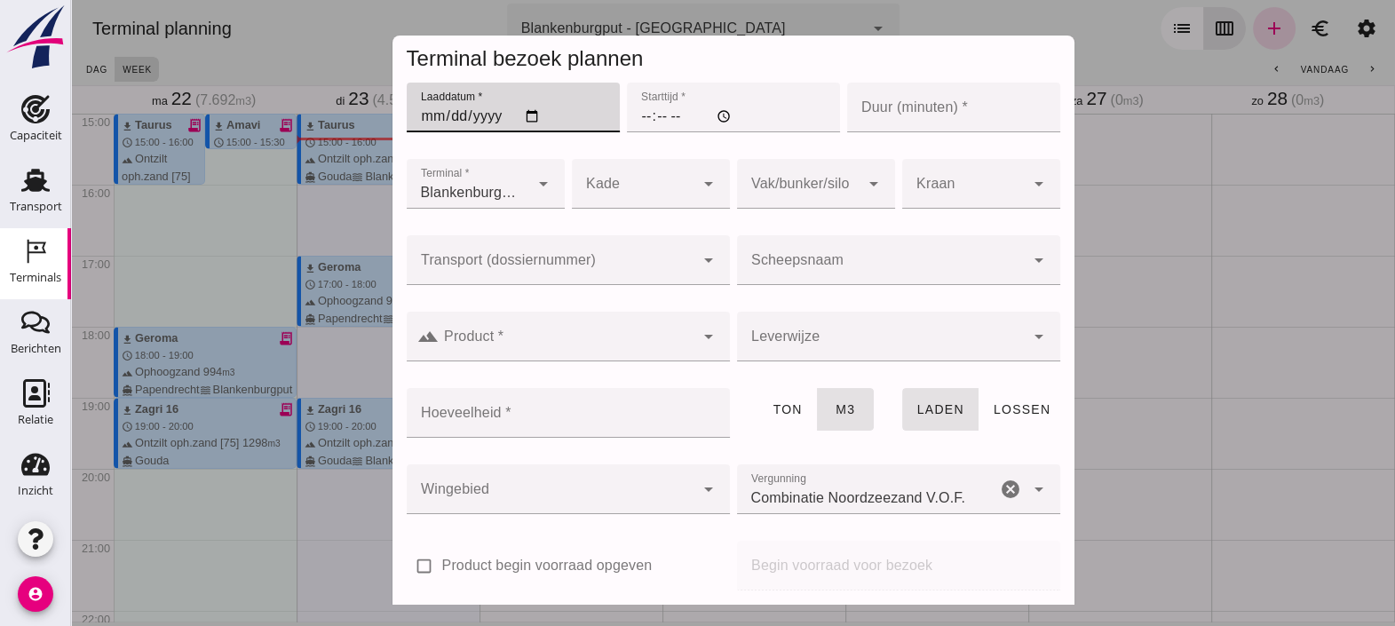
click at [519, 111] on input "Laaddatum *" at bounding box center [513, 108] width 213 height 50
type input "[DATE]"
click at [629, 115] on input "Starttijd *" at bounding box center [733, 108] width 213 height 50
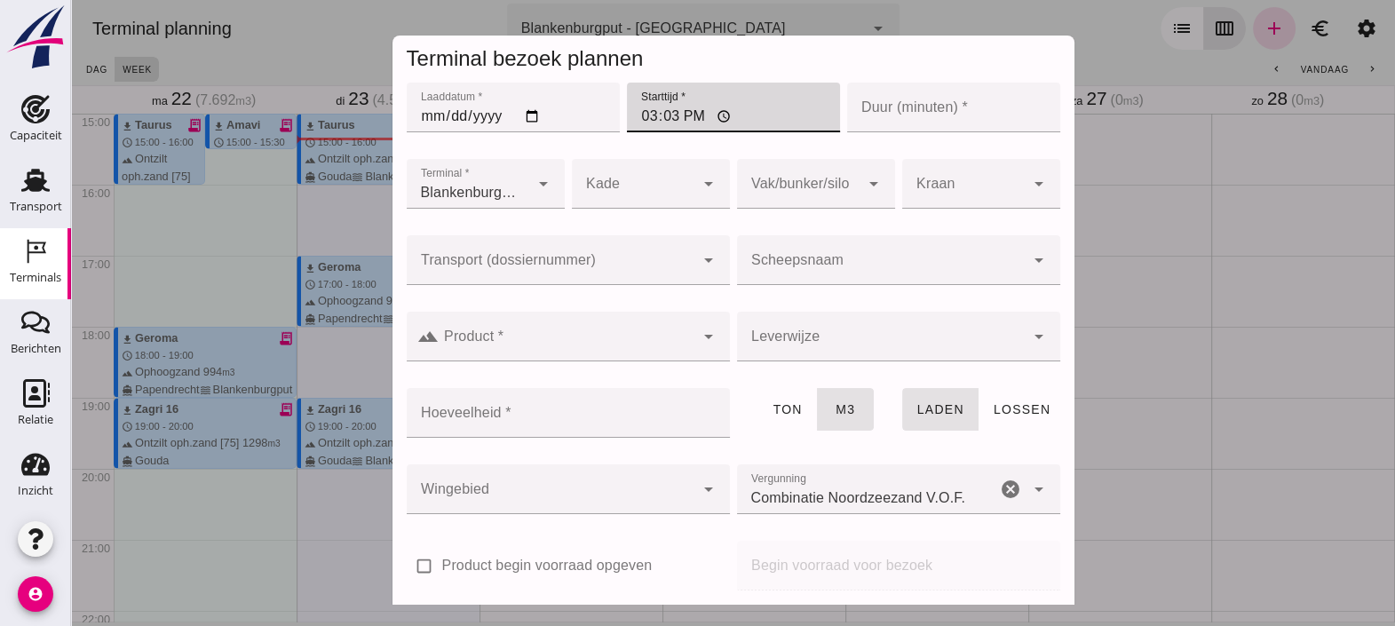
type input "15:30"
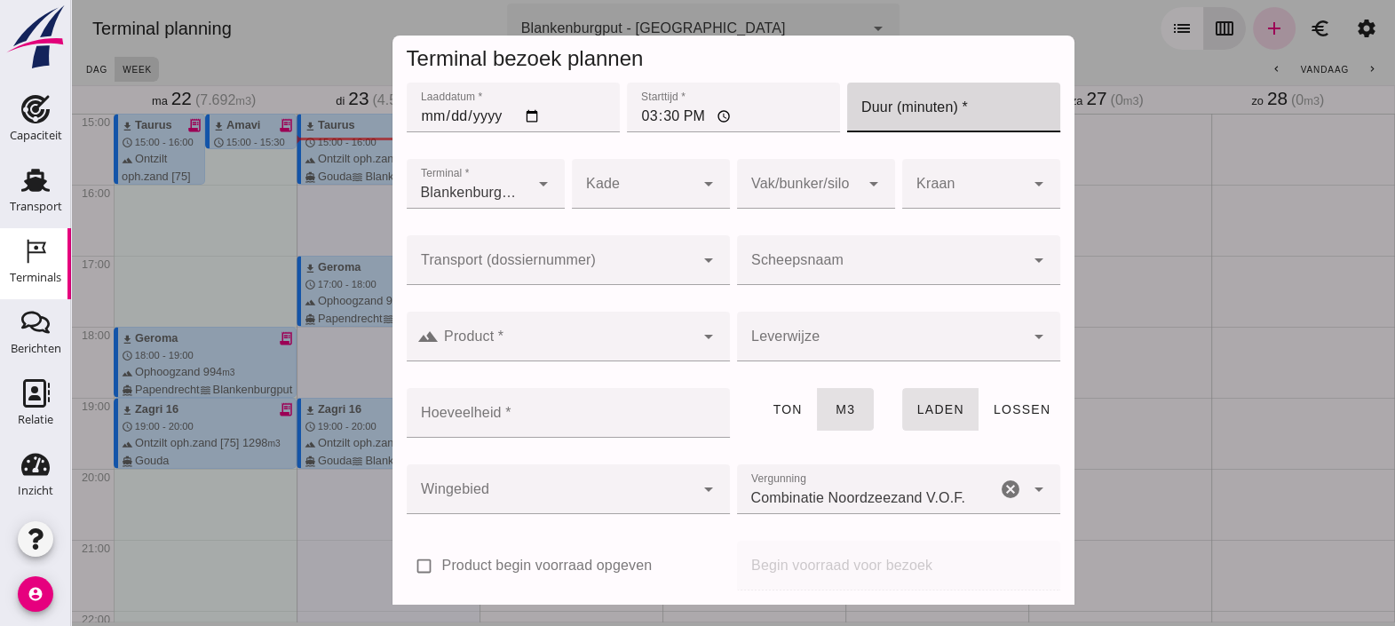
click at [883, 107] on input "Duur (minuten) *" at bounding box center [953, 108] width 213 height 50
type input "5"
type input "60"
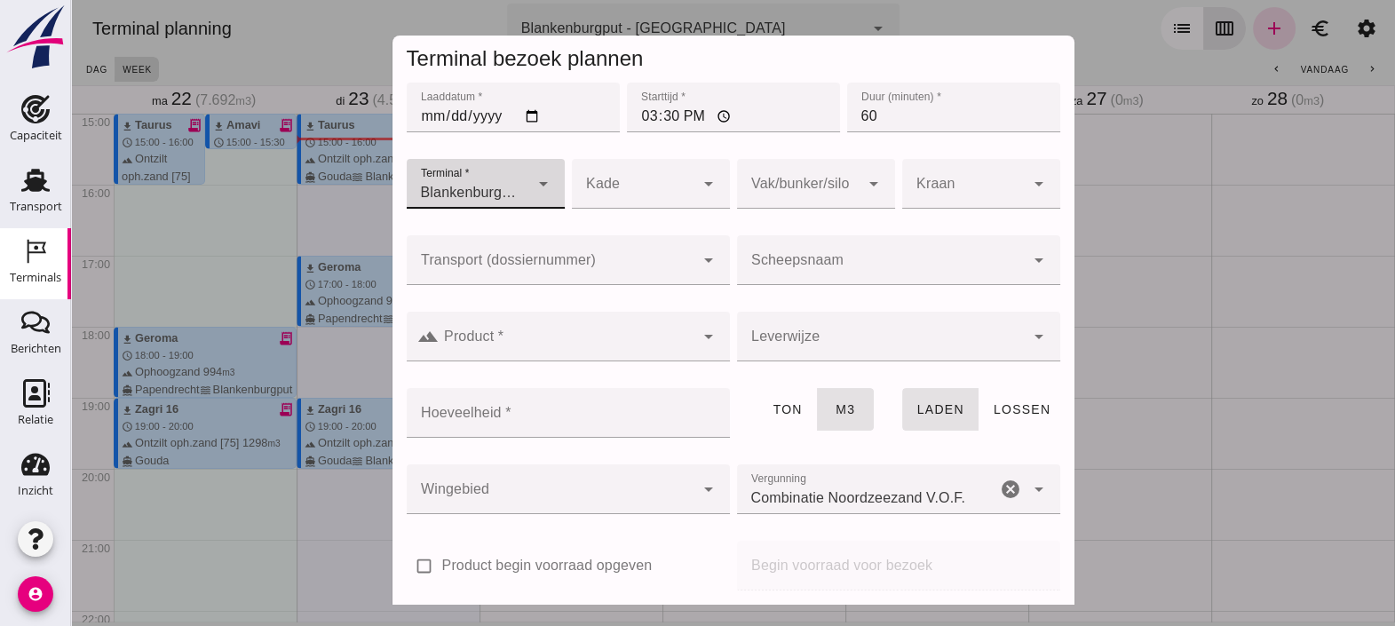
click at [569, 491] on div at bounding box center [551, 489] width 288 height 50
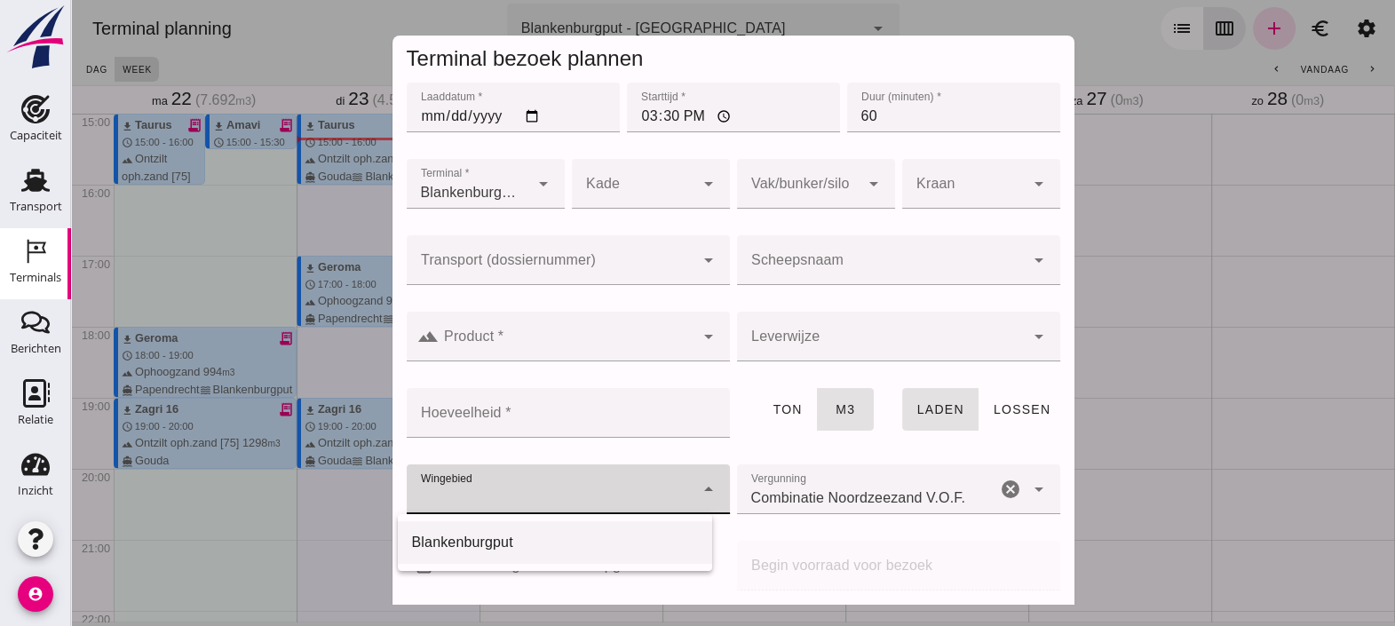
click at [537, 532] on div "Blankenburgput" at bounding box center [555, 542] width 286 height 21
type input "333"
click at [582, 273] on input "Transport (dossiernummer)" at bounding box center [551, 268] width 288 height 21
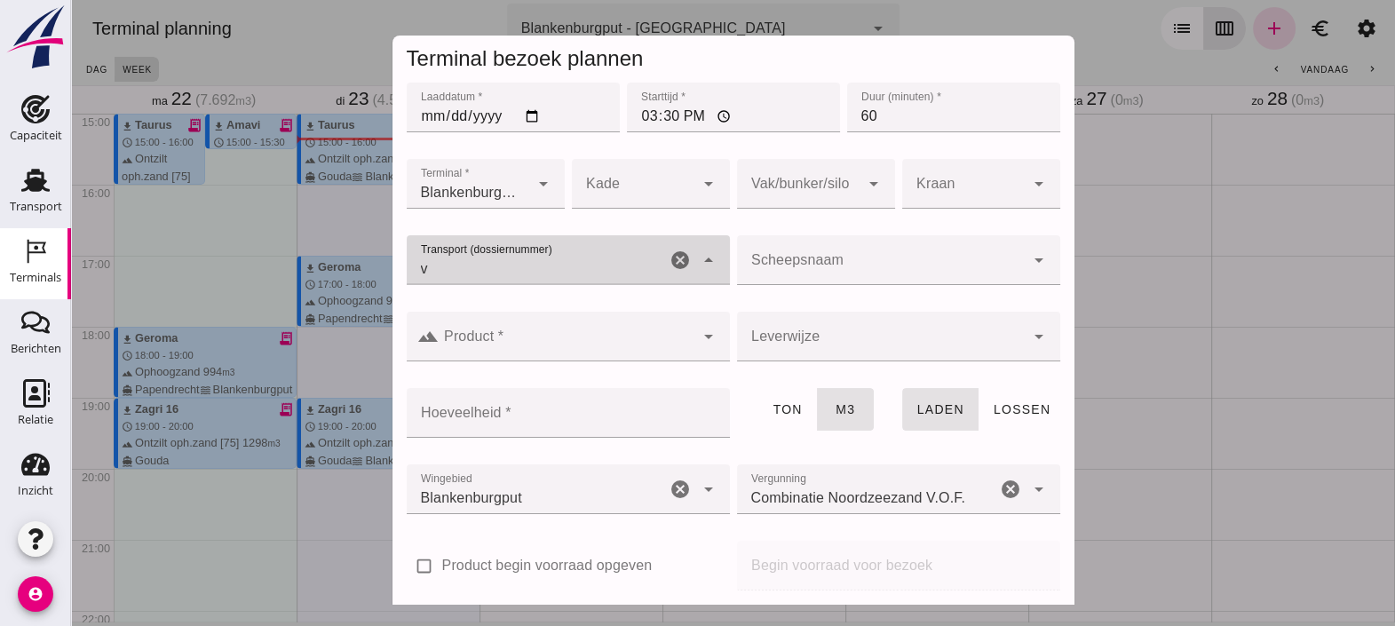
type input "vo"
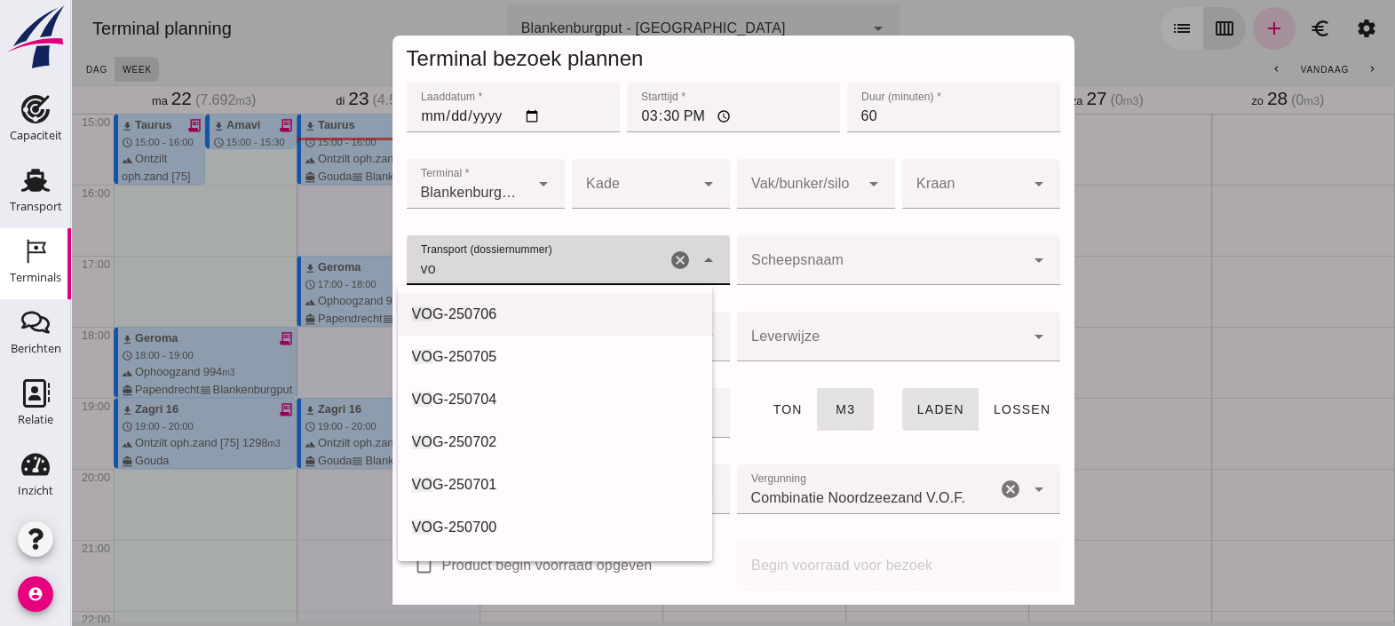
click at [550, 304] on div "VO G-250706" at bounding box center [555, 314] width 286 height 21
type input "VOG-250706"
type input "franco_on_board"
type input "480"
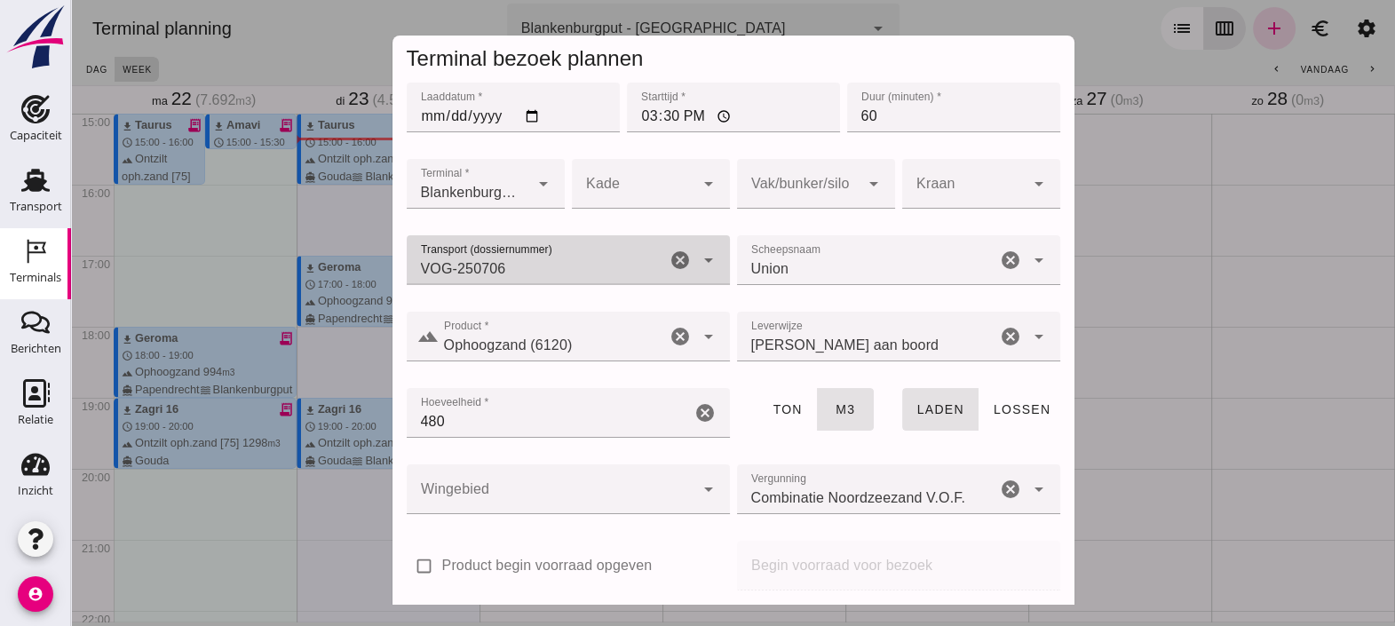
type input "VOG-250706"
click at [801, 189] on div at bounding box center [798, 184] width 123 height 50
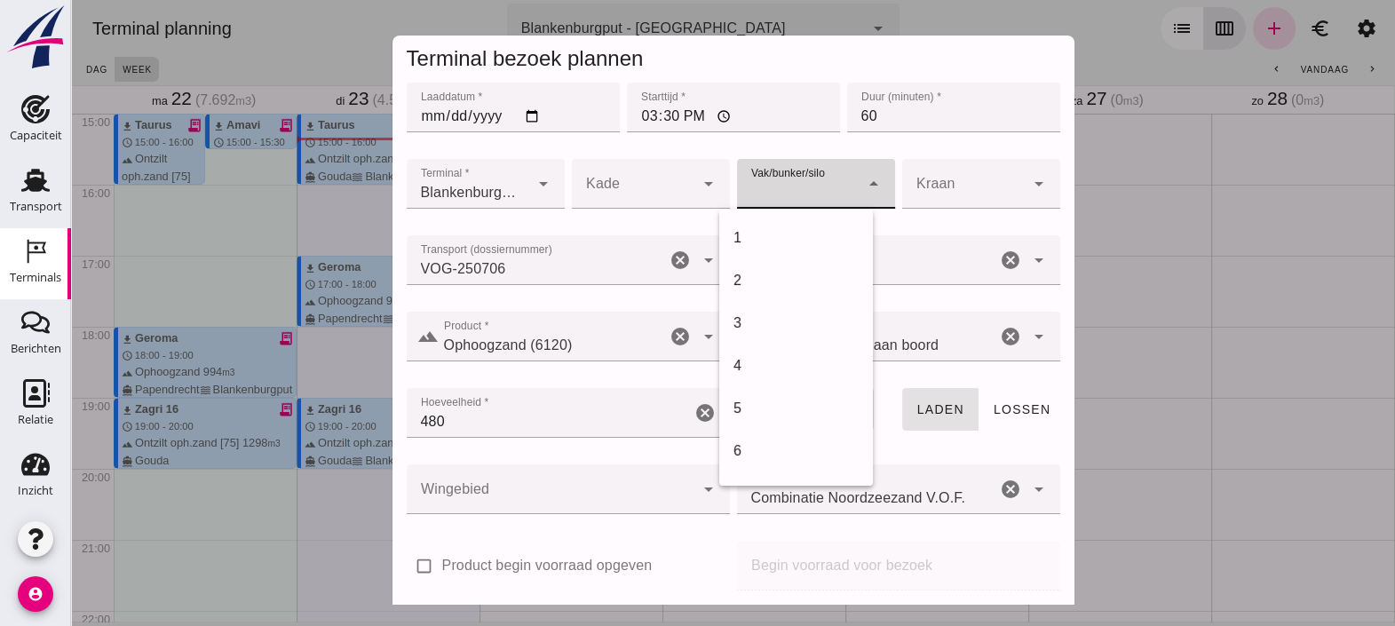
click at [801, 189] on div at bounding box center [798, 184] width 123 height 50
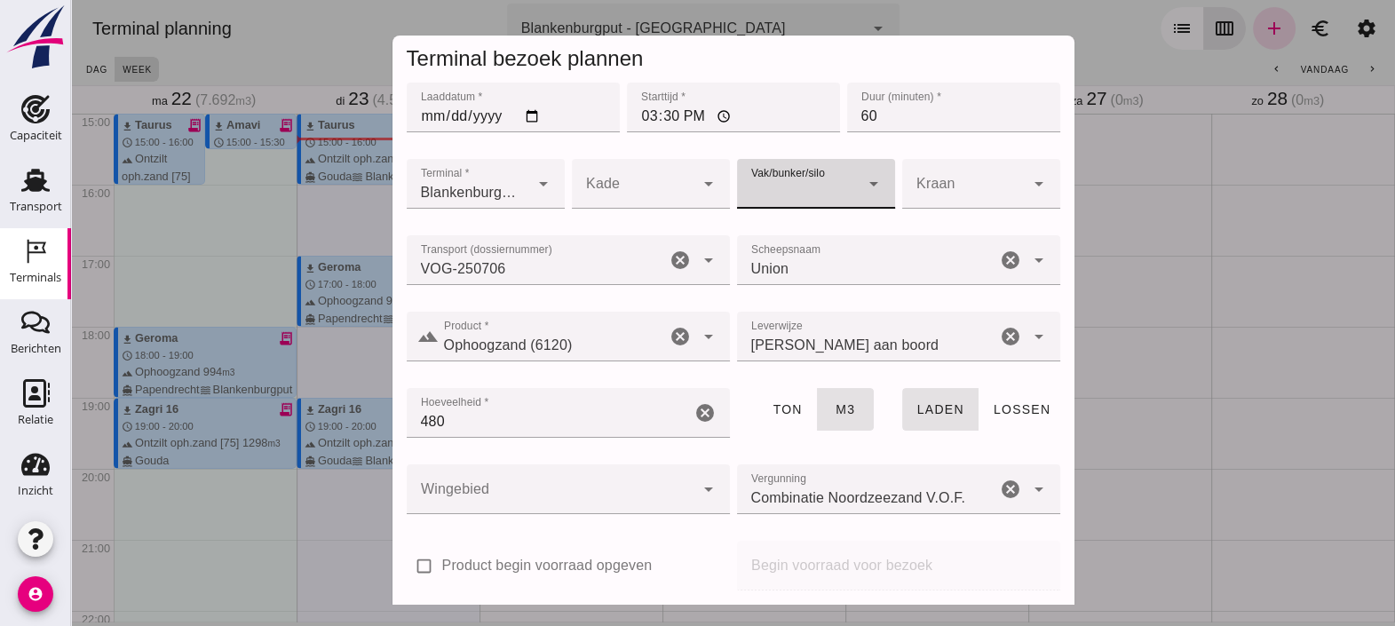
click at [811, 186] on div at bounding box center [798, 184] width 123 height 50
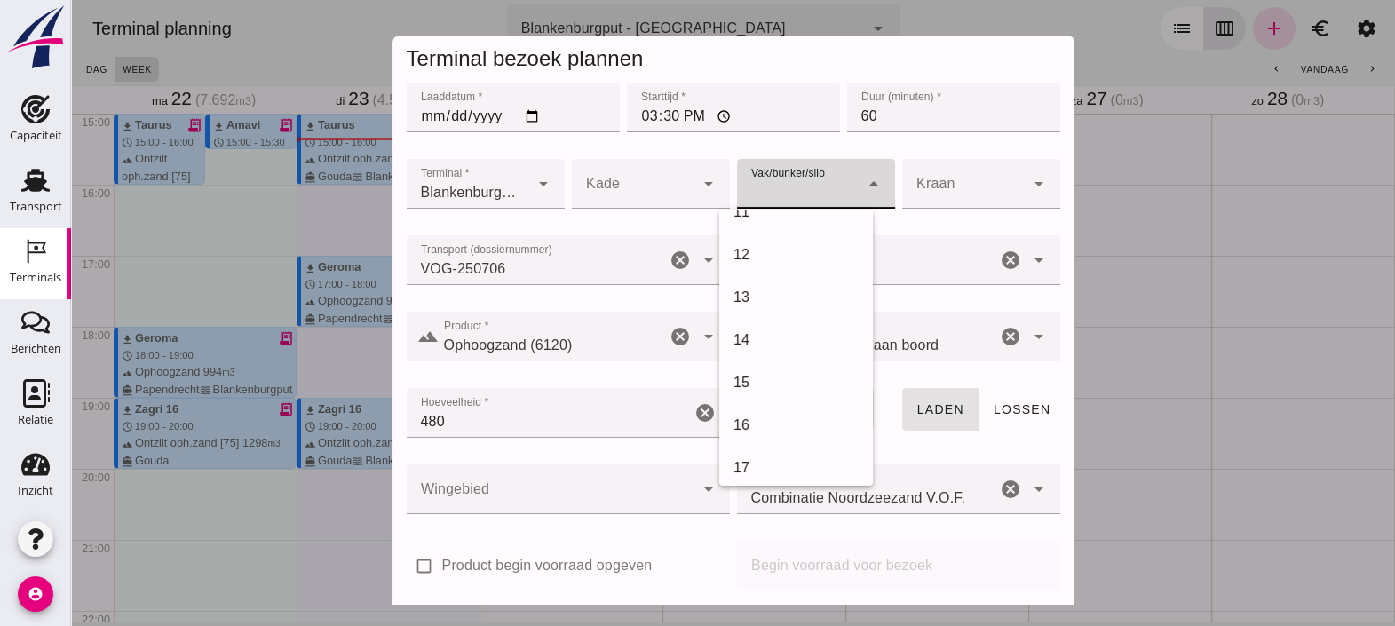
scroll to position [577, 0]
click at [785, 384] on div "18" at bounding box center [795, 385] width 125 height 21
type input "366"
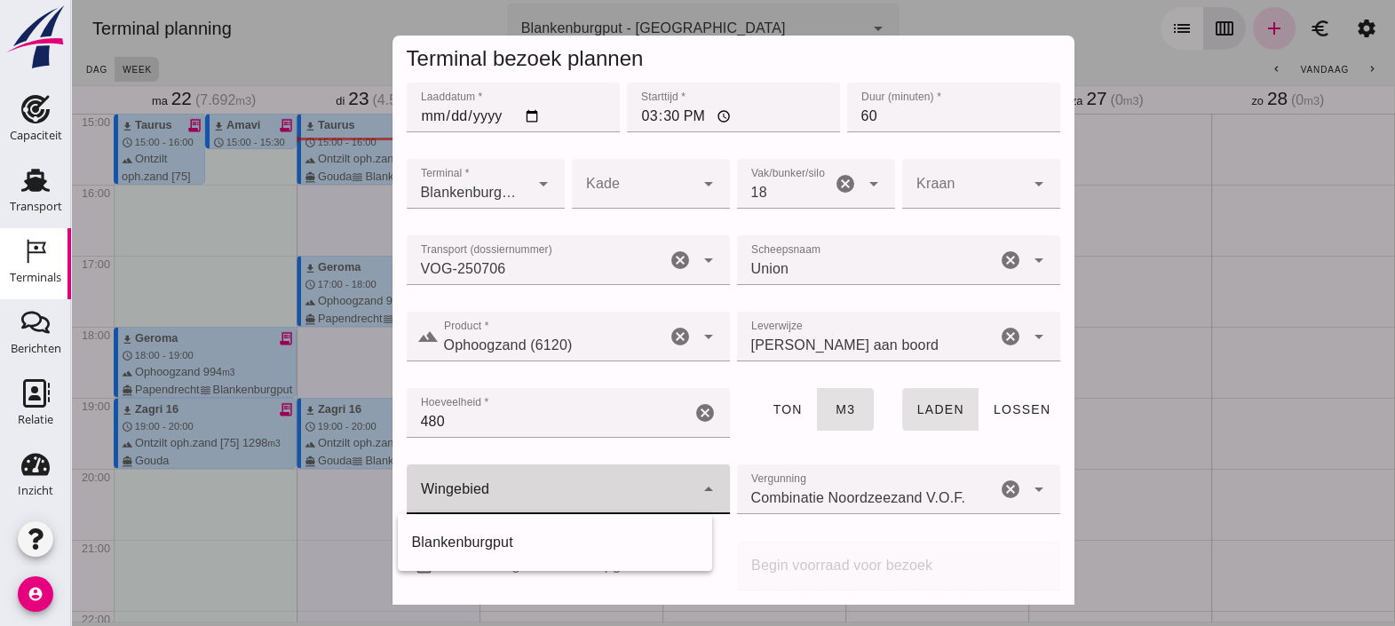
click at [578, 490] on div at bounding box center [551, 489] width 288 height 50
click at [526, 536] on div "Blankenburgput" at bounding box center [555, 542] width 286 height 21
type input "333"
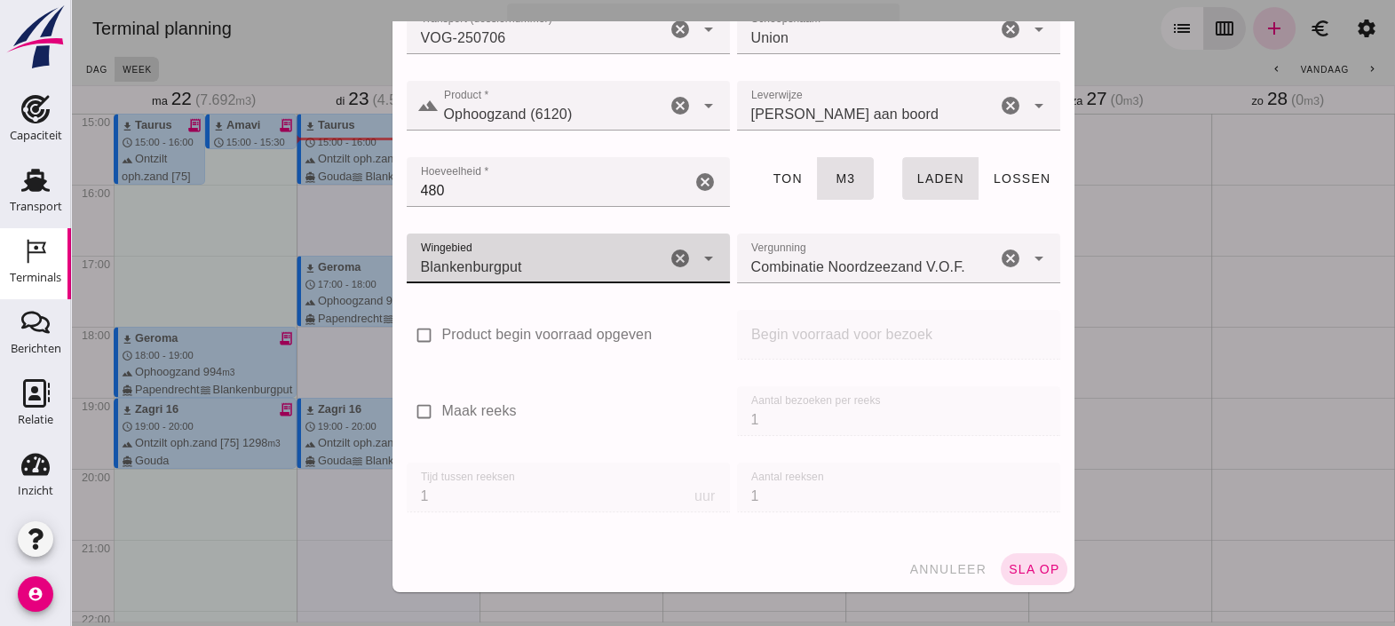
scroll to position [233, 0]
click at [1012, 566] on span "sla op" at bounding box center [1034, 567] width 52 height 14
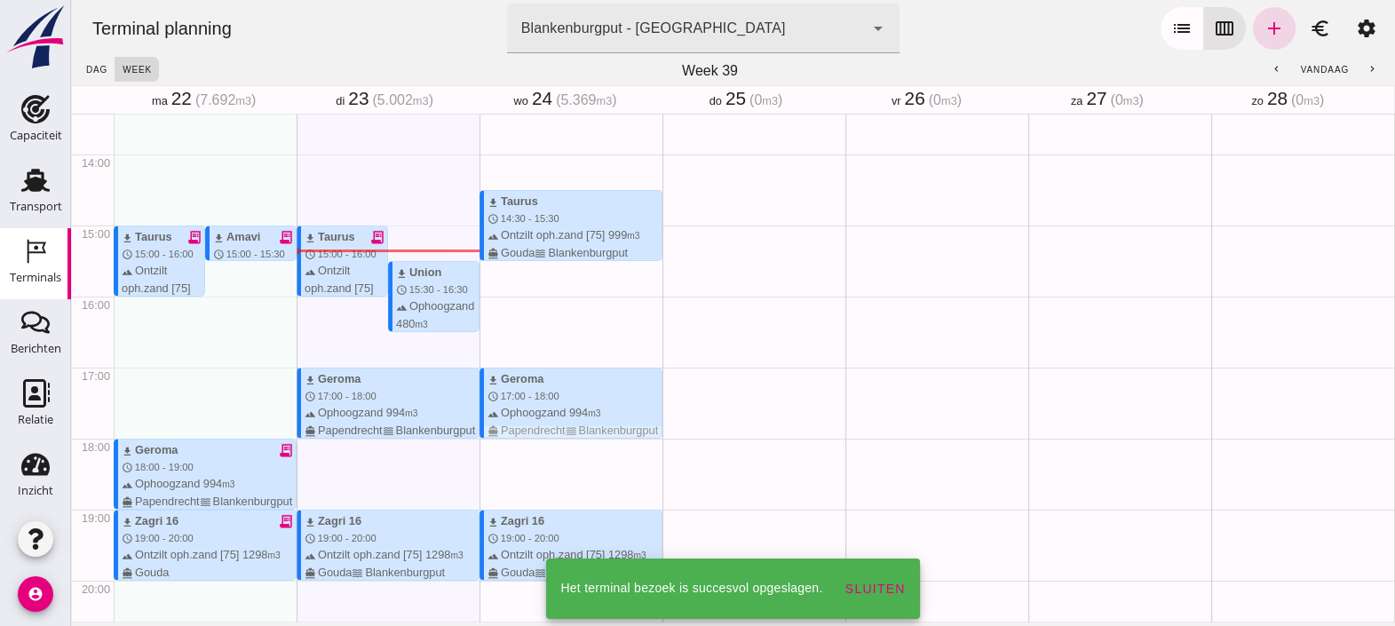
scroll to position [943, 0]
